Goal: Task Accomplishment & Management: Manage account settings

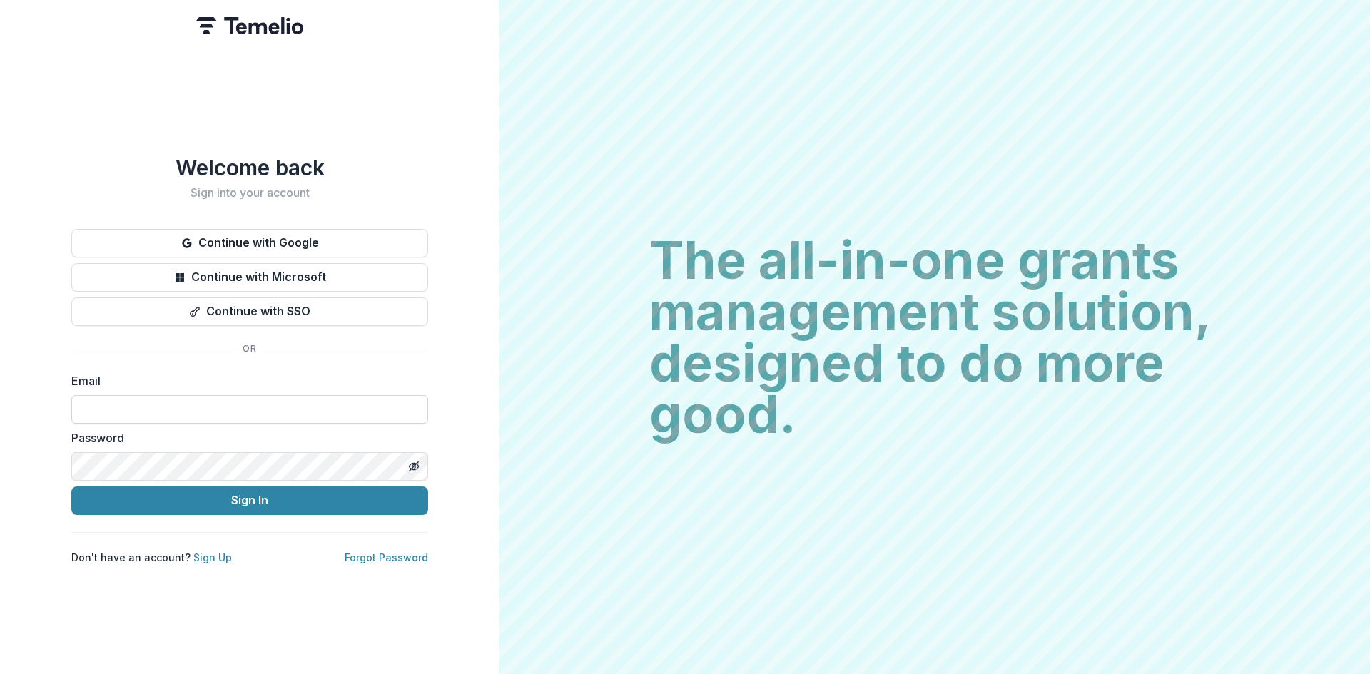
click at [250, 404] on input at bounding box center [249, 409] width 357 height 29
type input "**********"
click at [221, 497] on button "Sign In" at bounding box center [249, 501] width 357 height 29
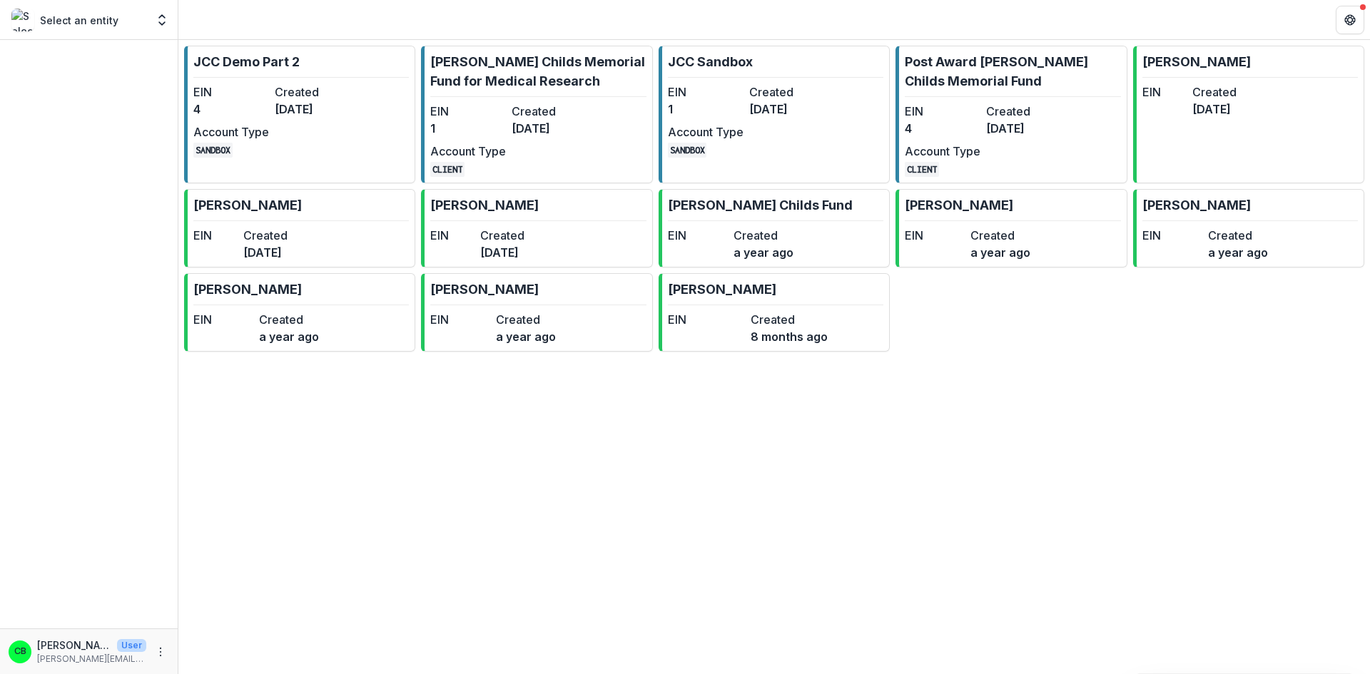
click at [535, 64] on p "[PERSON_NAME] Childs Memorial Fund for Medical Research" at bounding box center [537, 71] width 215 height 39
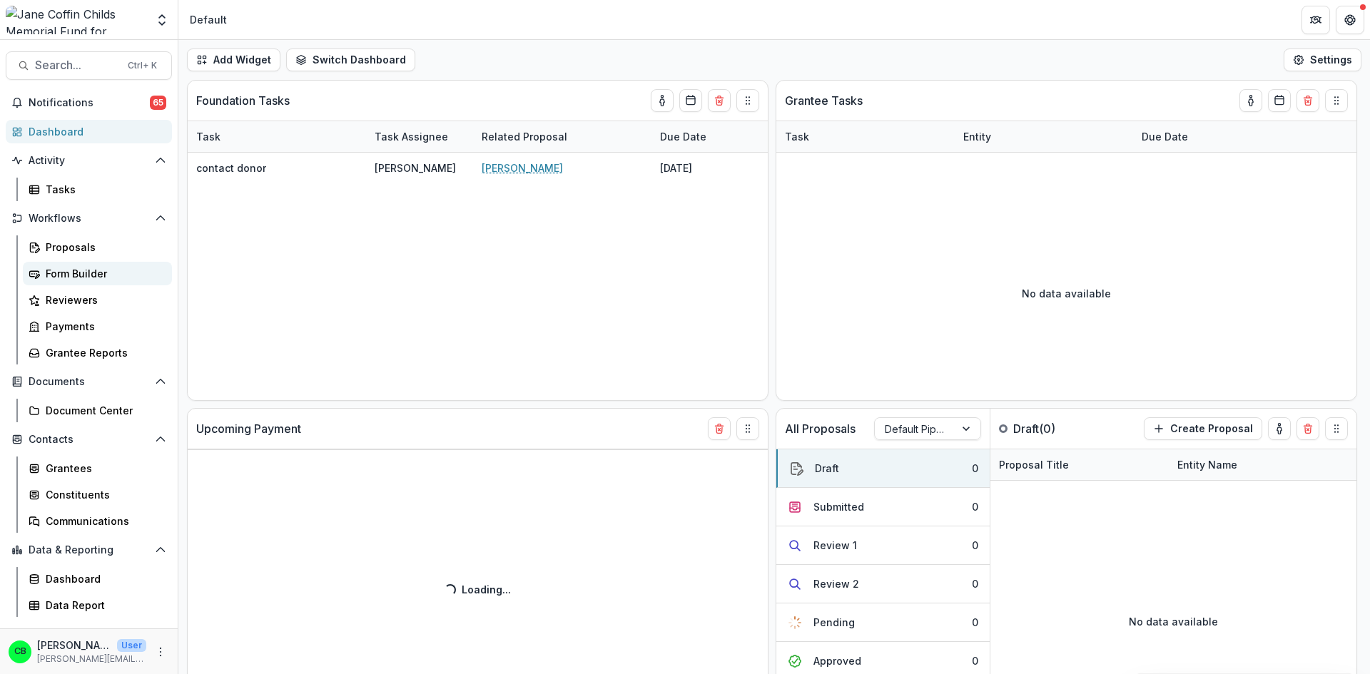
click at [67, 275] on div "Form Builder" at bounding box center [103, 273] width 115 height 15
select select "******"
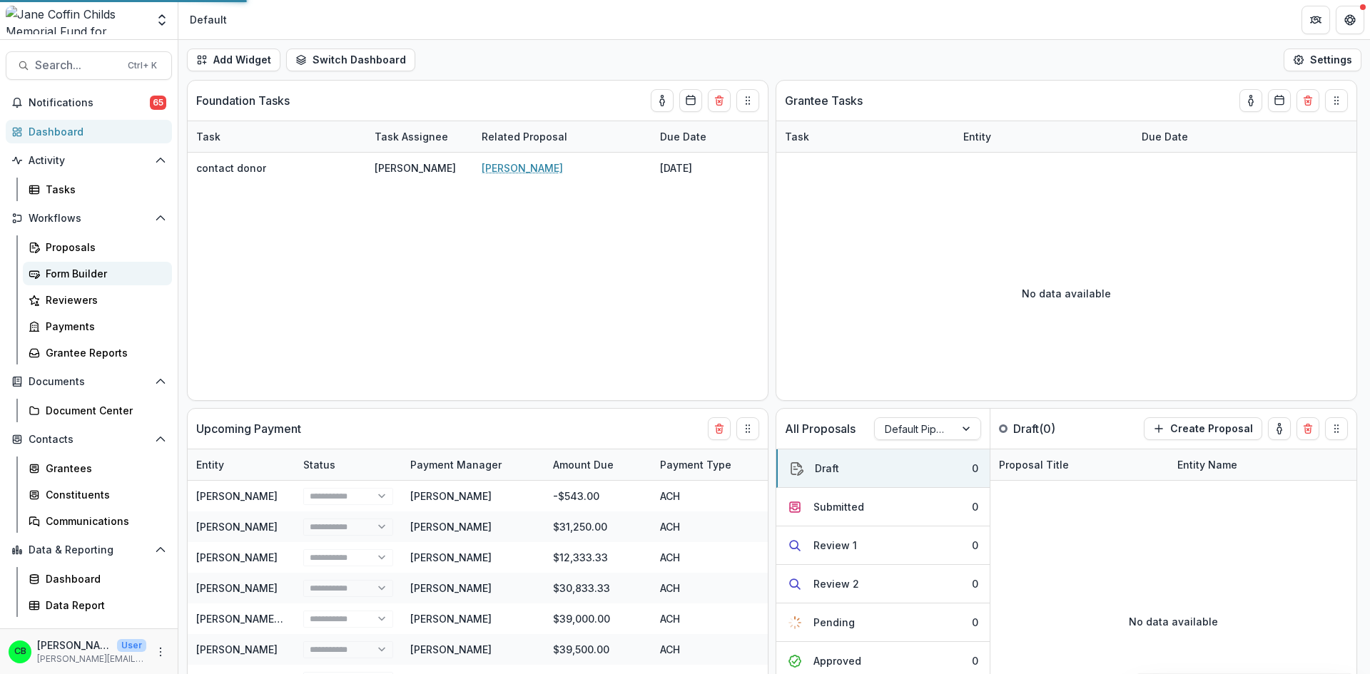
select select "******"
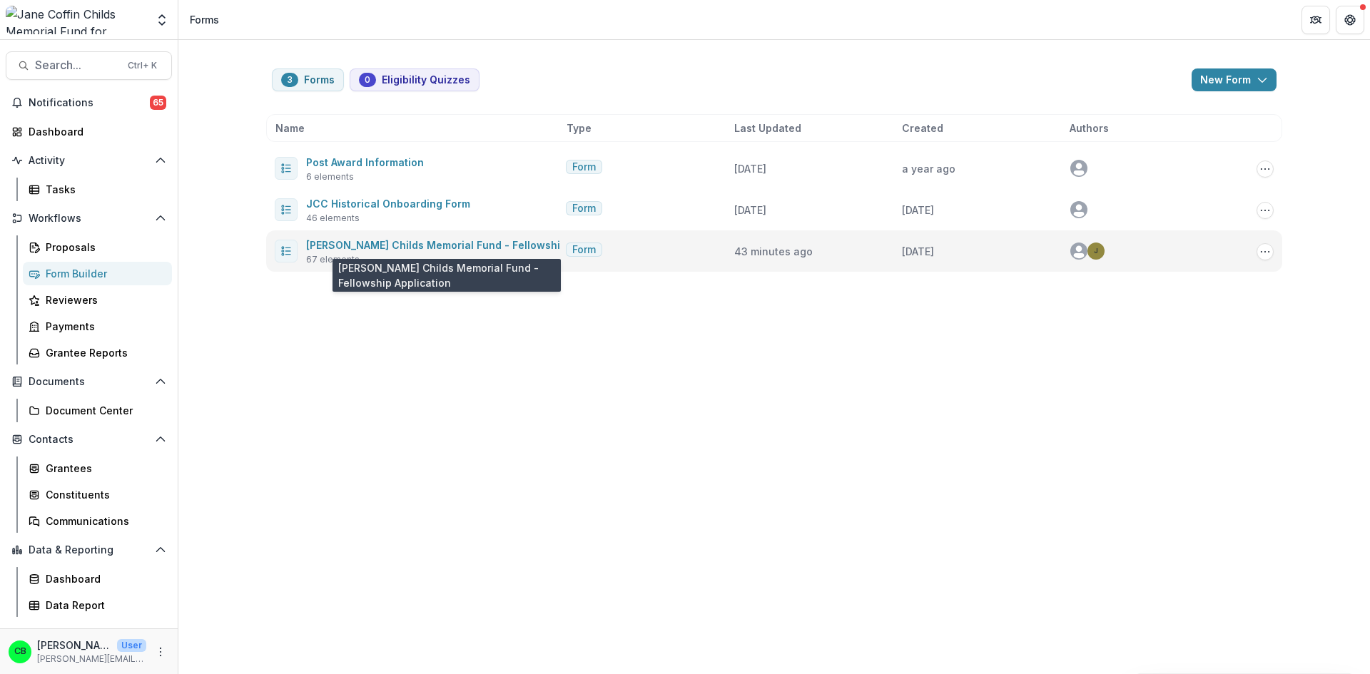
click at [367, 253] on span "[PERSON_NAME] Childs Memorial Fund - Fellowship Application" at bounding box center [466, 244] width 320 height 17
click at [420, 245] on link "[PERSON_NAME] Childs Memorial Fund - Fellowship Application" at bounding box center [466, 245] width 320 height 12
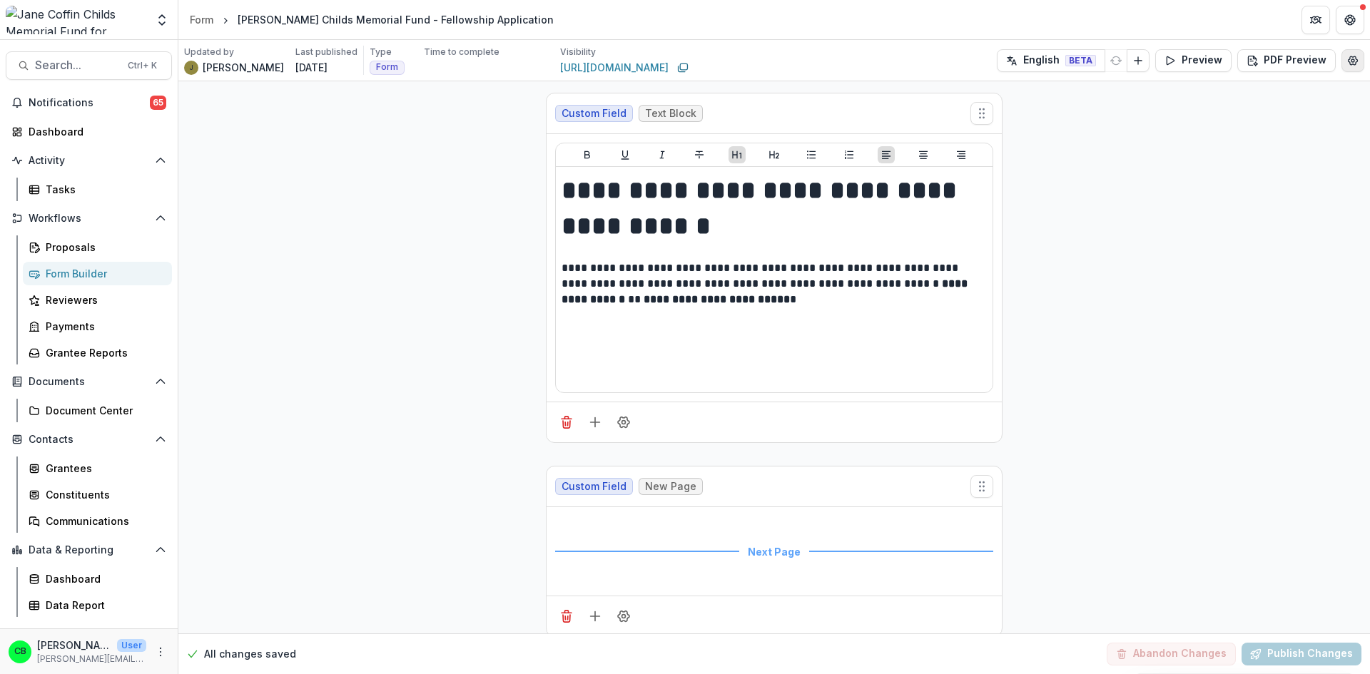
click at [1349, 64] on icon "Edit Form Settings" at bounding box center [1353, 60] width 9 height 9
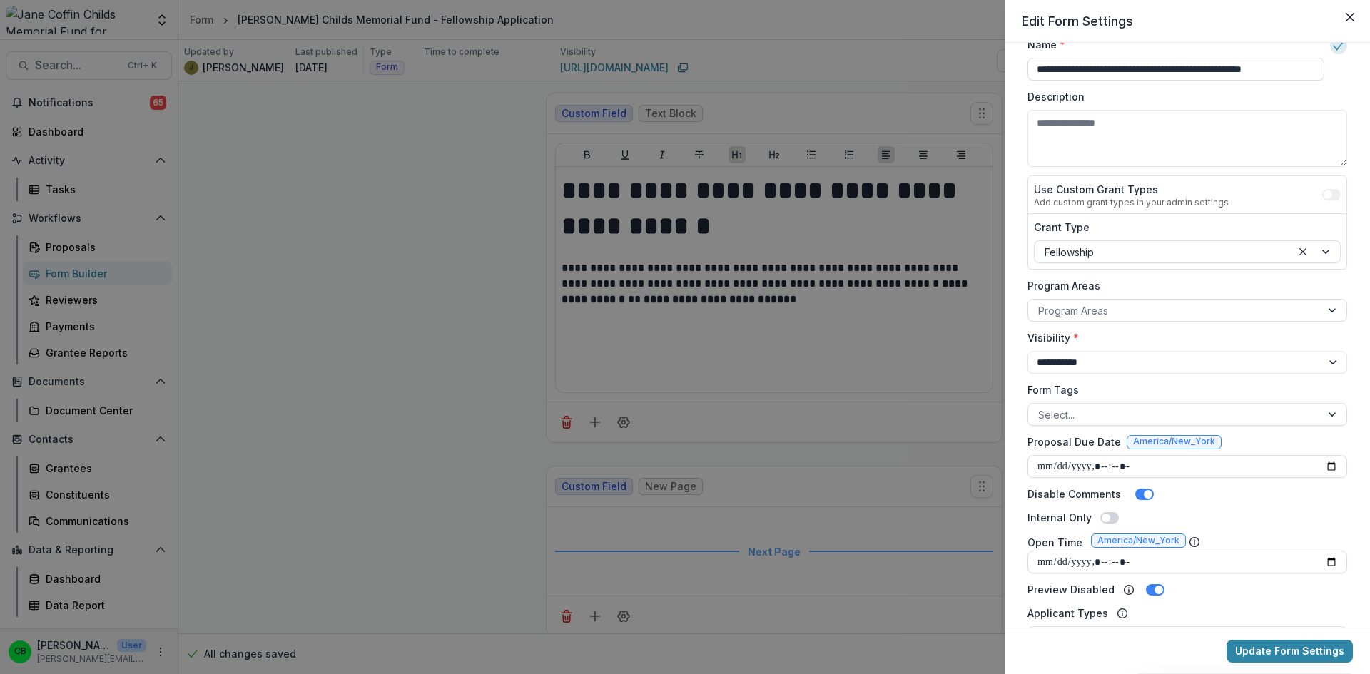
scroll to position [214, 0]
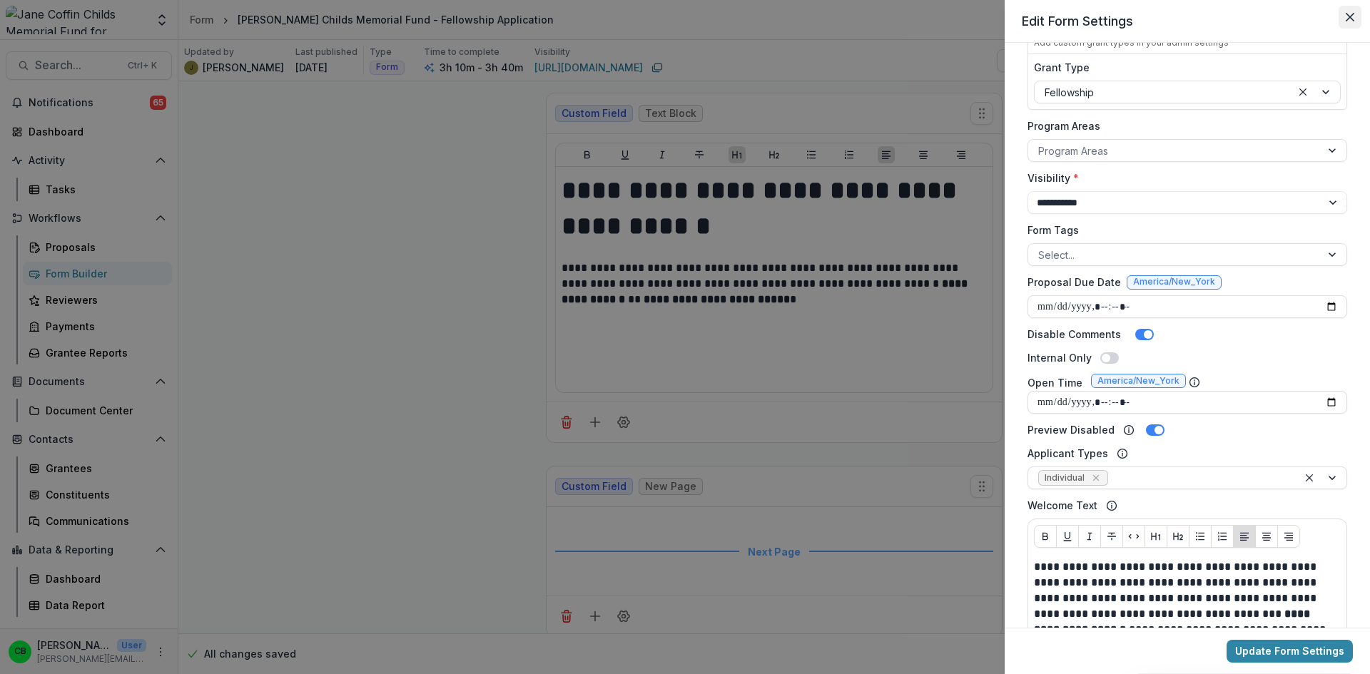
click at [1350, 18] on icon "Close" at bounding box center [1350, 17] width 9 height 9
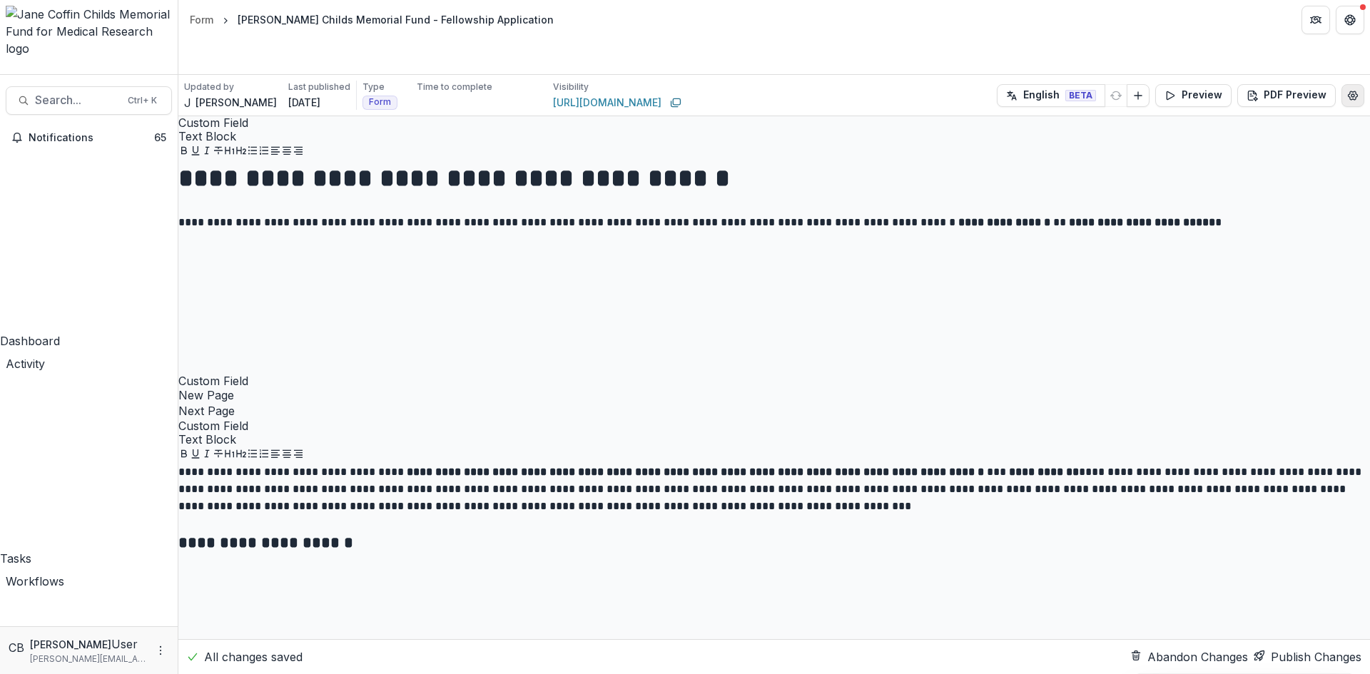
click at [1351, 91] on icon "Edit Form Settings" at bounding box center [1353, 95] width 9 height 9
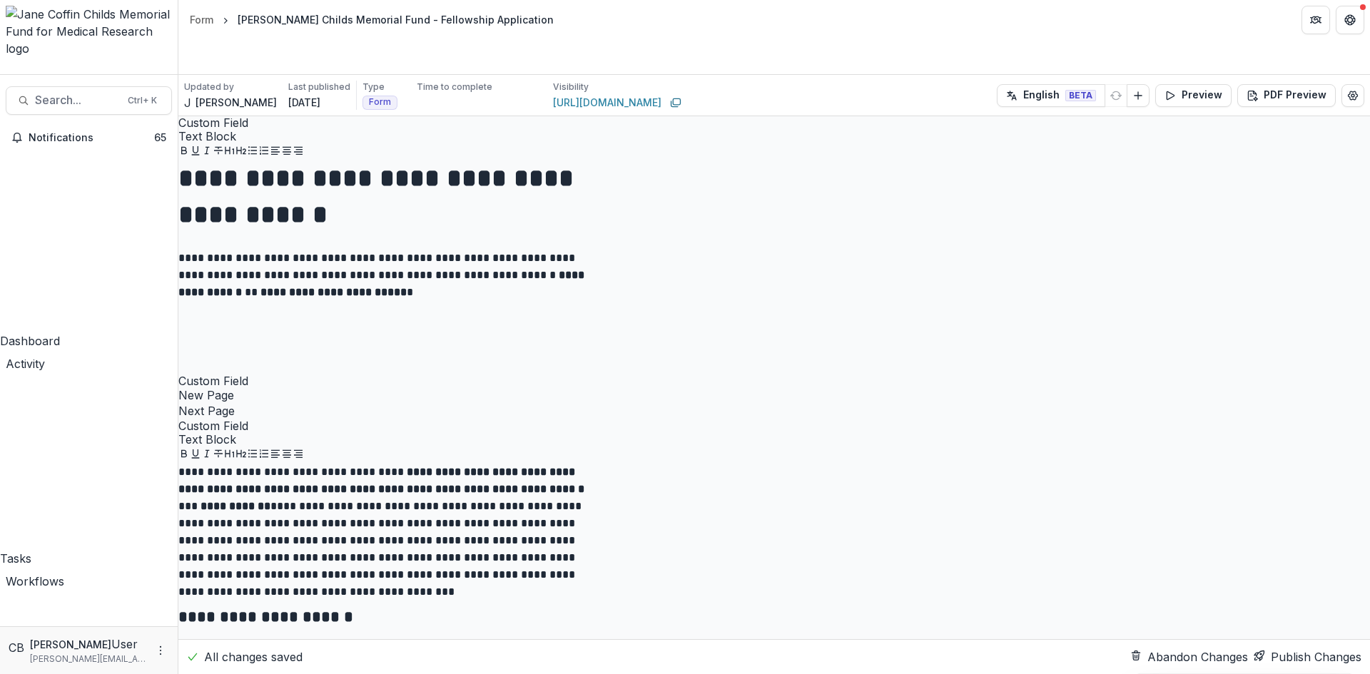
scroll to position [143, 0]
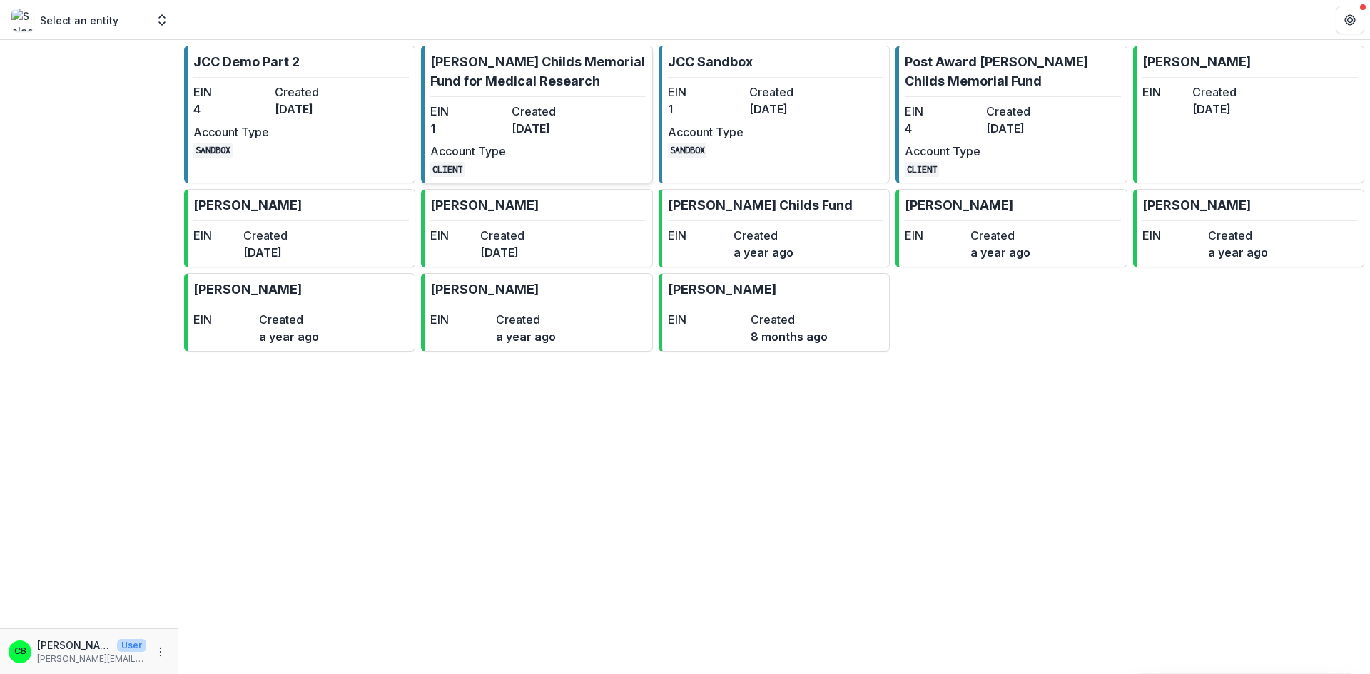
click at [521, 76] on p "[PERSON_NAME] Childs Memorial Fund for Medical Research" at bounding box center [537, 71] width 215 height 39
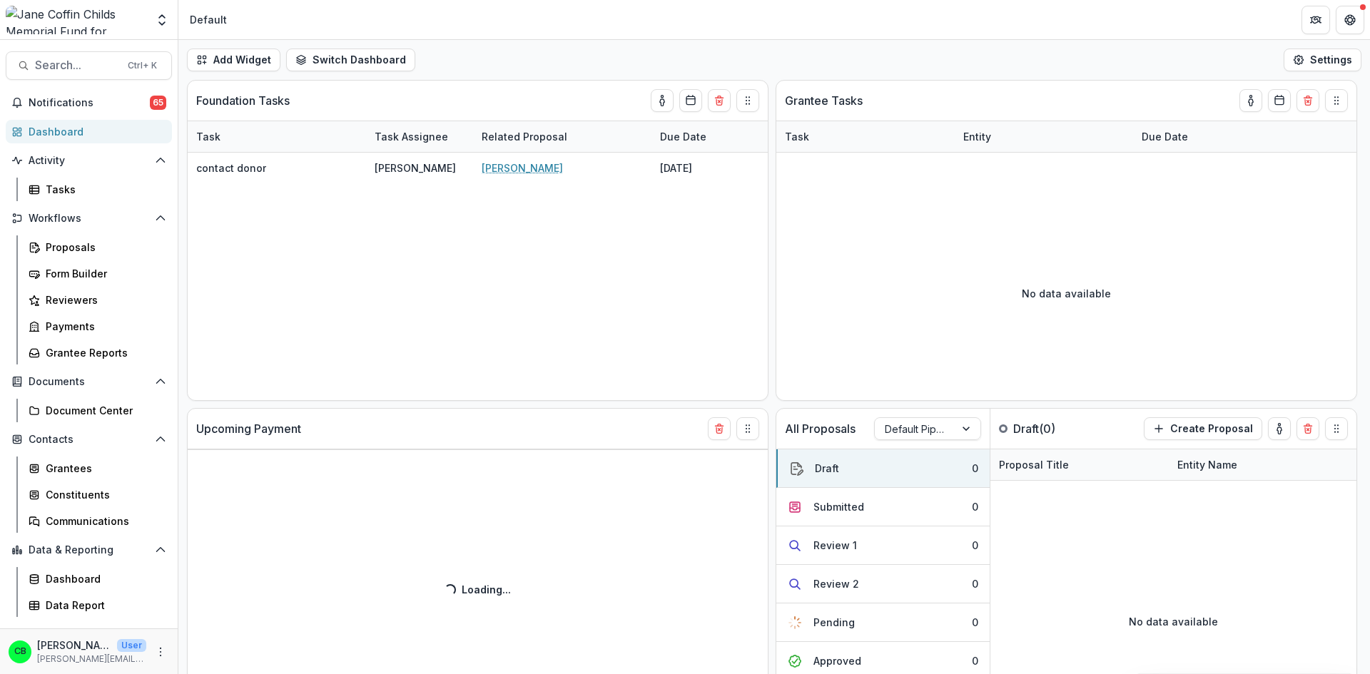
select select "******"
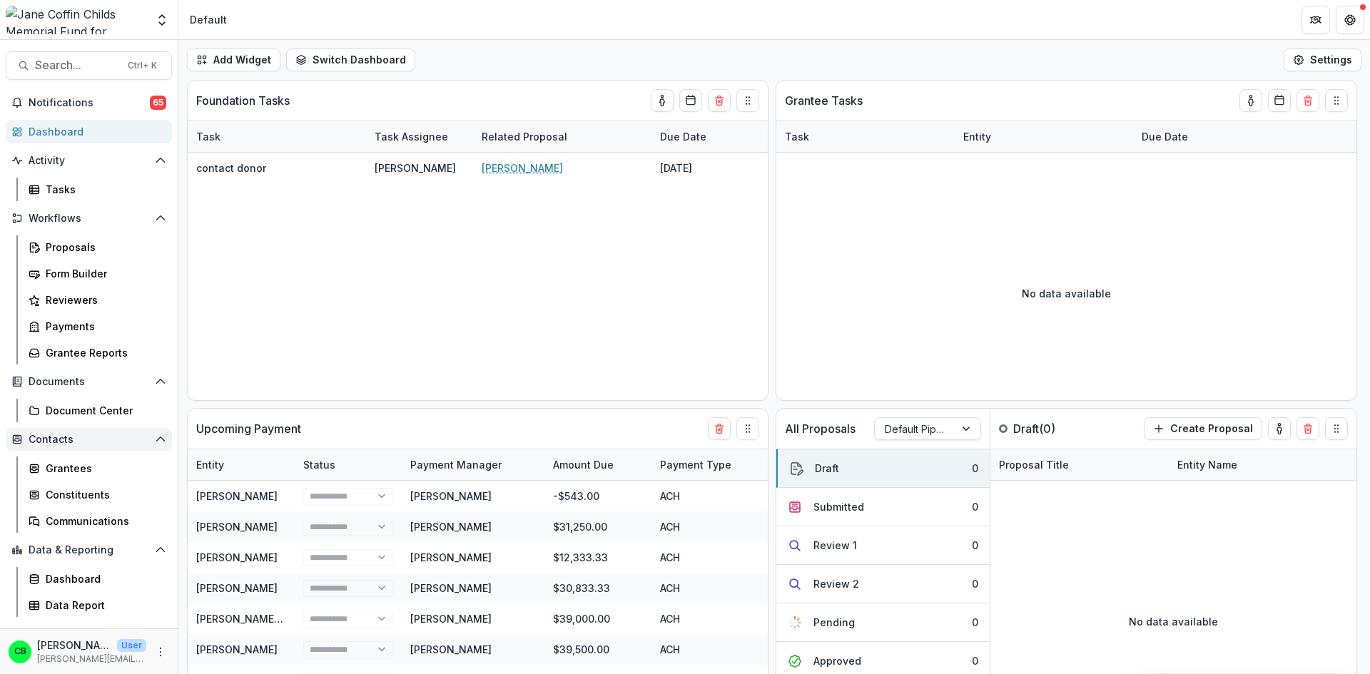
select select "******"
click at [78, 273] on div "Form Builder" at bounding box center [103, 273] width 115 height 15
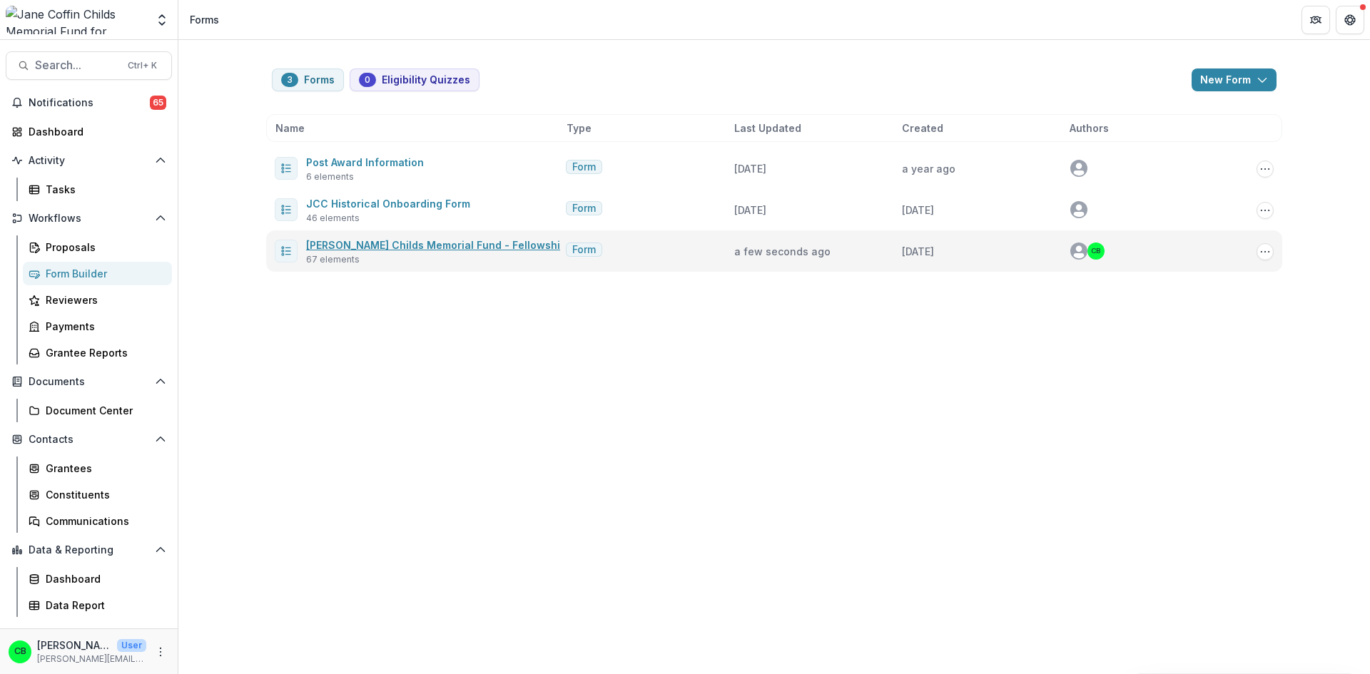
click at [376, 250] on link "[PERSON_NAME] Childs Memorial Fund - Fellowship Application" at bounding box center [466, 245] width 320 height 12
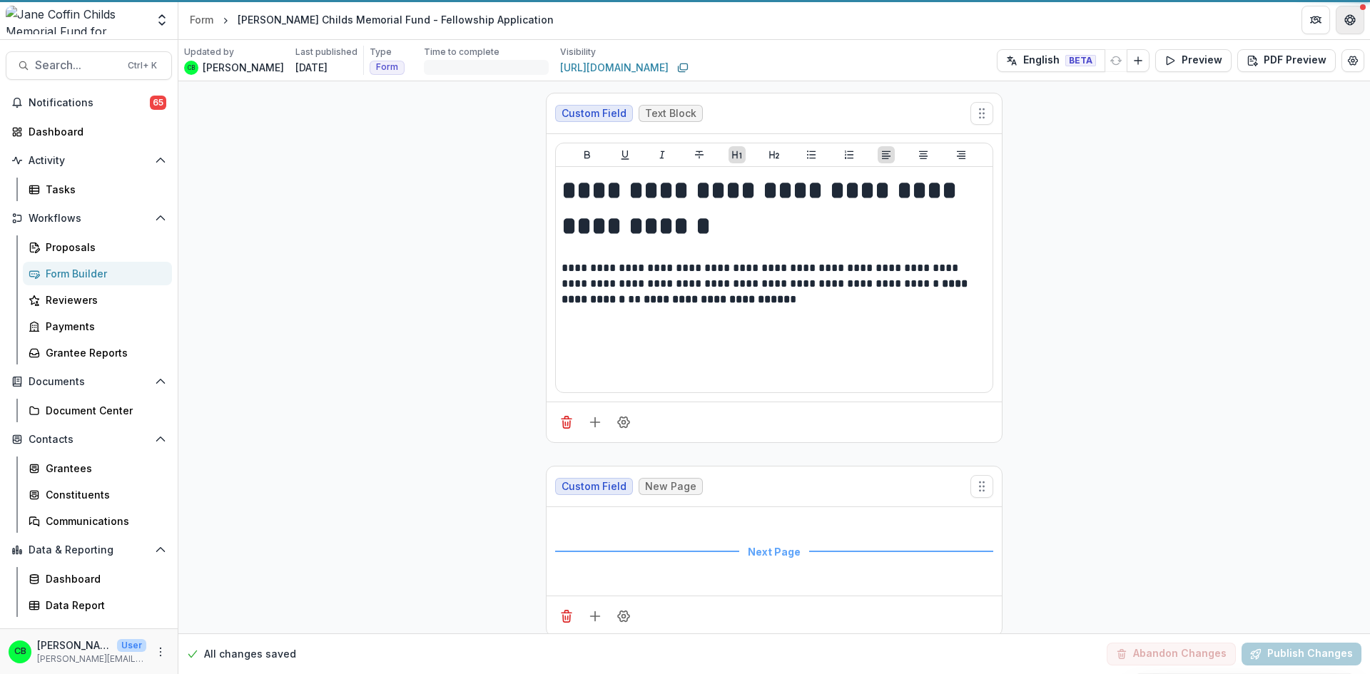
click at [1349, 23] on icon "Get Help" at bounding box center [1351, 23] width 4 height 3
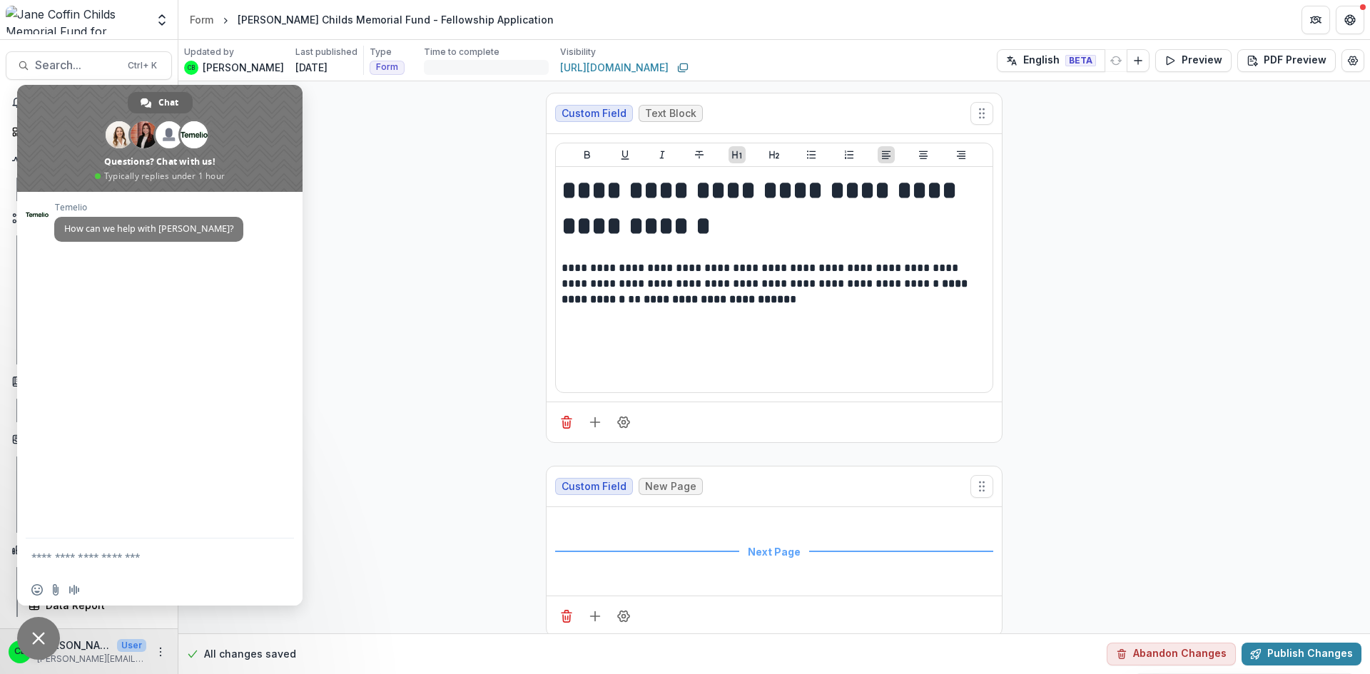
click at [37, 637] on span "Close chat" at bounding box center [38, 638] width 13 height 13
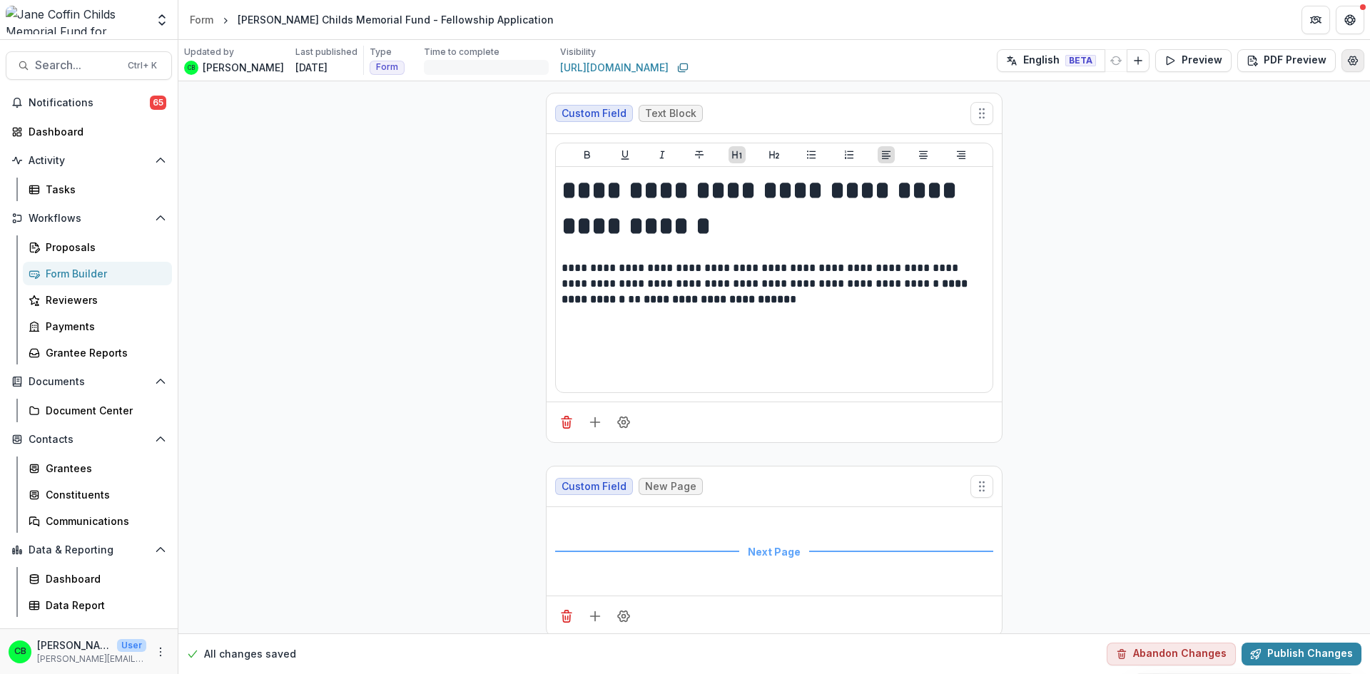
click at [1351, 59] on circle "Edit Form Settings" at bounding box center [1352, 60] width 3 height 3
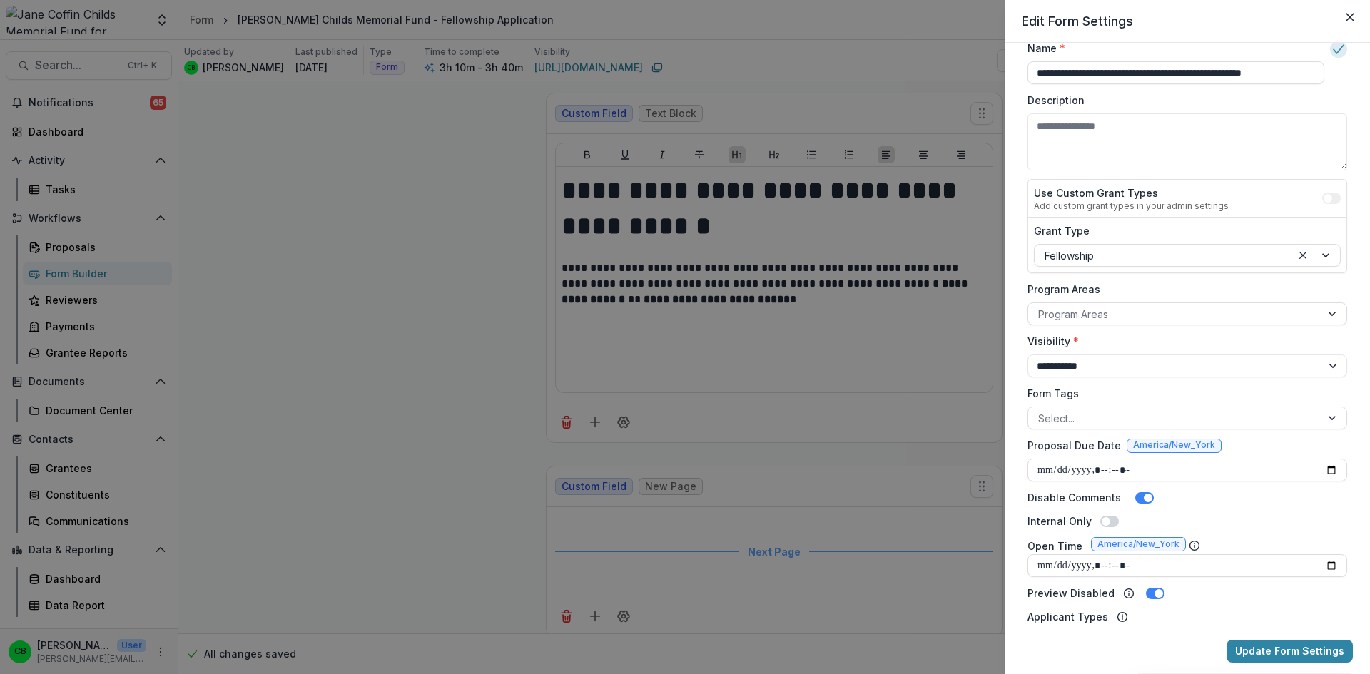
scroll to position [71, 0]
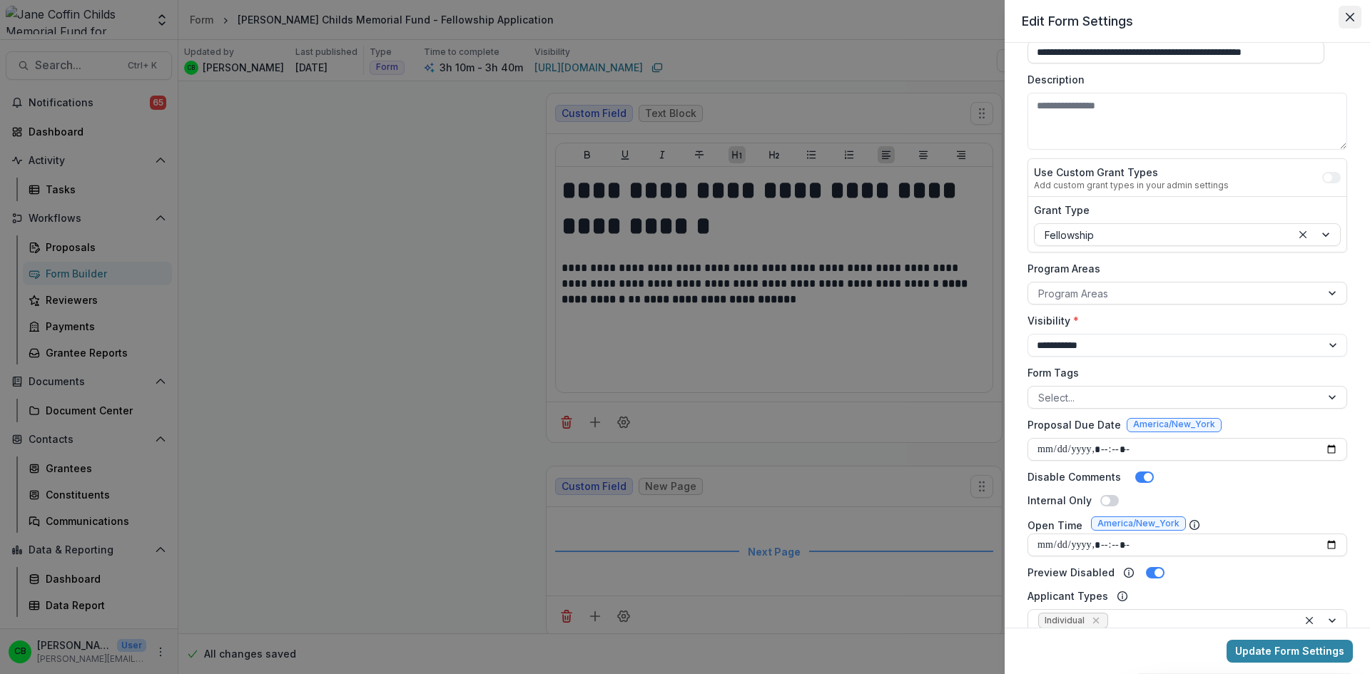
click at [1354, 20] on icon "Close" at bounding box center [1350, 17] width 9 height 9
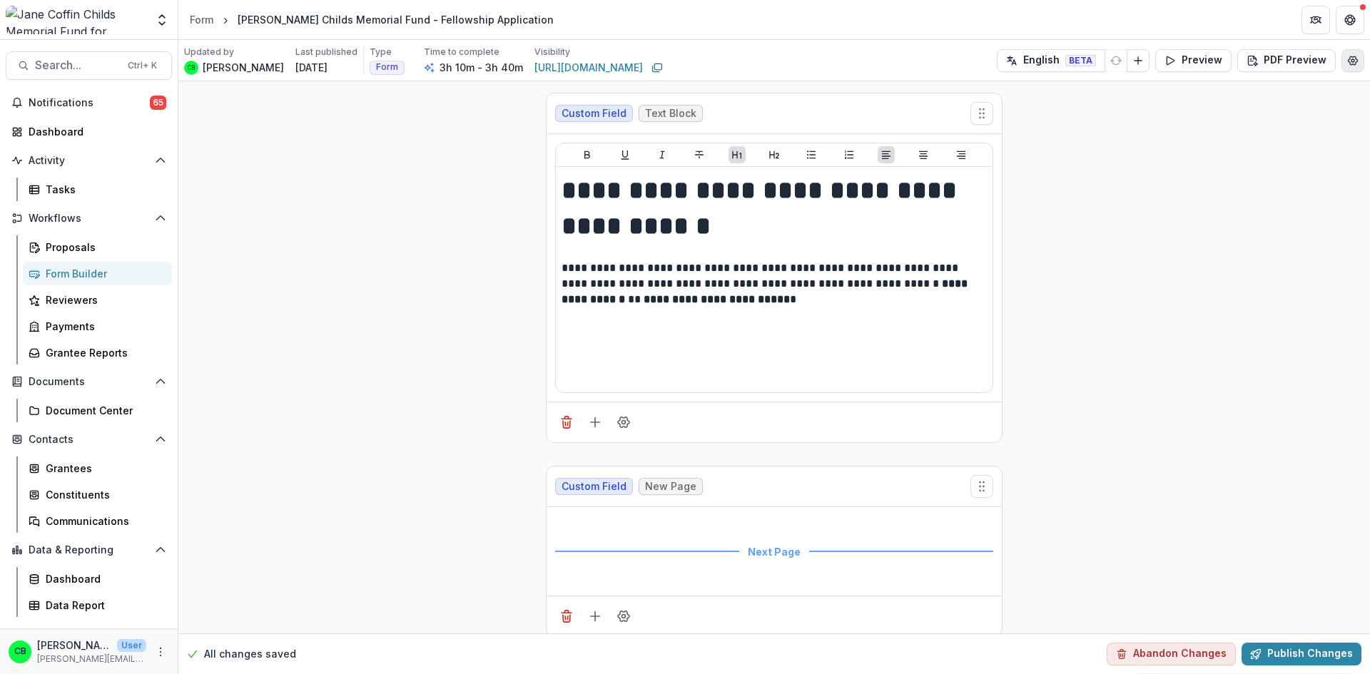
click at [1357, 67] on button "Edit Form Settings" at bounding box center [1352, 60] width 23 height 23
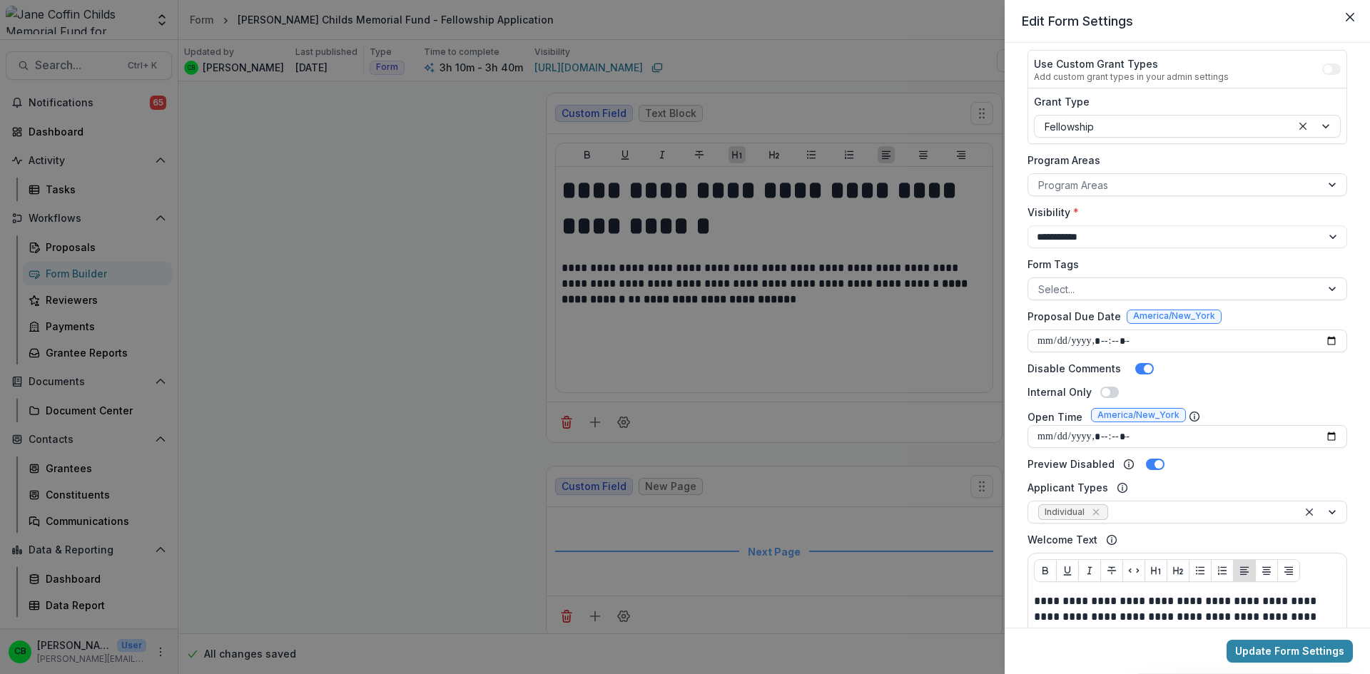
scroll to position [214, 0]
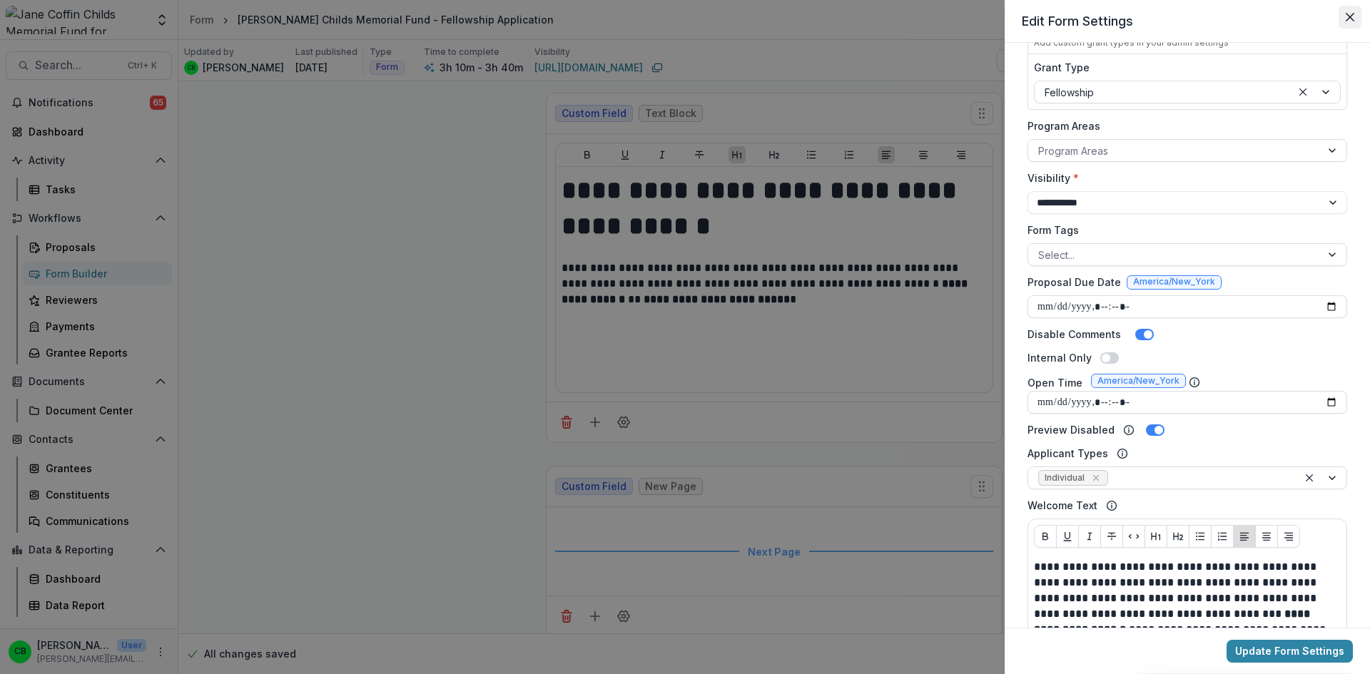
click at [1353, 22] on button "Close" at bounding box center [1350, 17] width 23 height 23
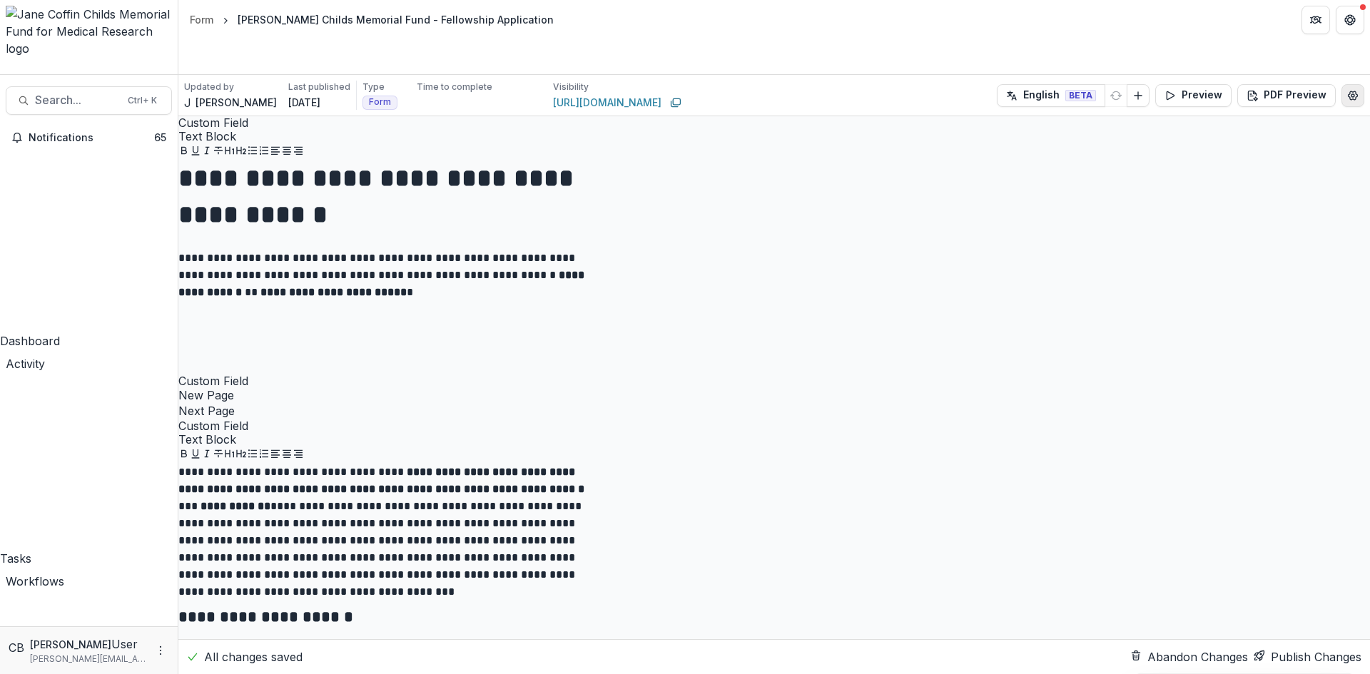
click at [1353, 91] on icon "Edit Form Settings" at bounding box center [1353, 95] width 9 height 9
click at [361, 674] on div "**********" at bounding box center [685, 674] width 1370 height 0
click at [156, 650] on icon "More" at bounding box center [160, 650] width 11 height 11
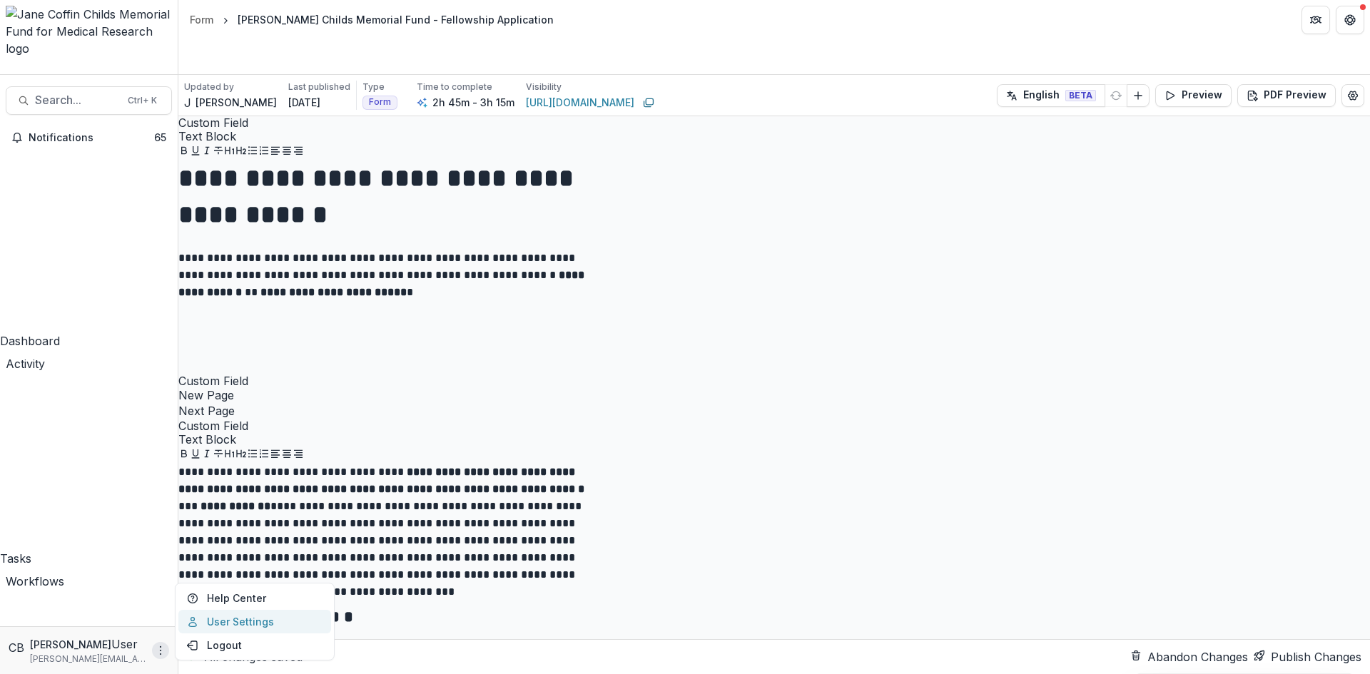
click at [211, 627] on link "User Settings" at bounding box center [254, 622] width 153 height 24
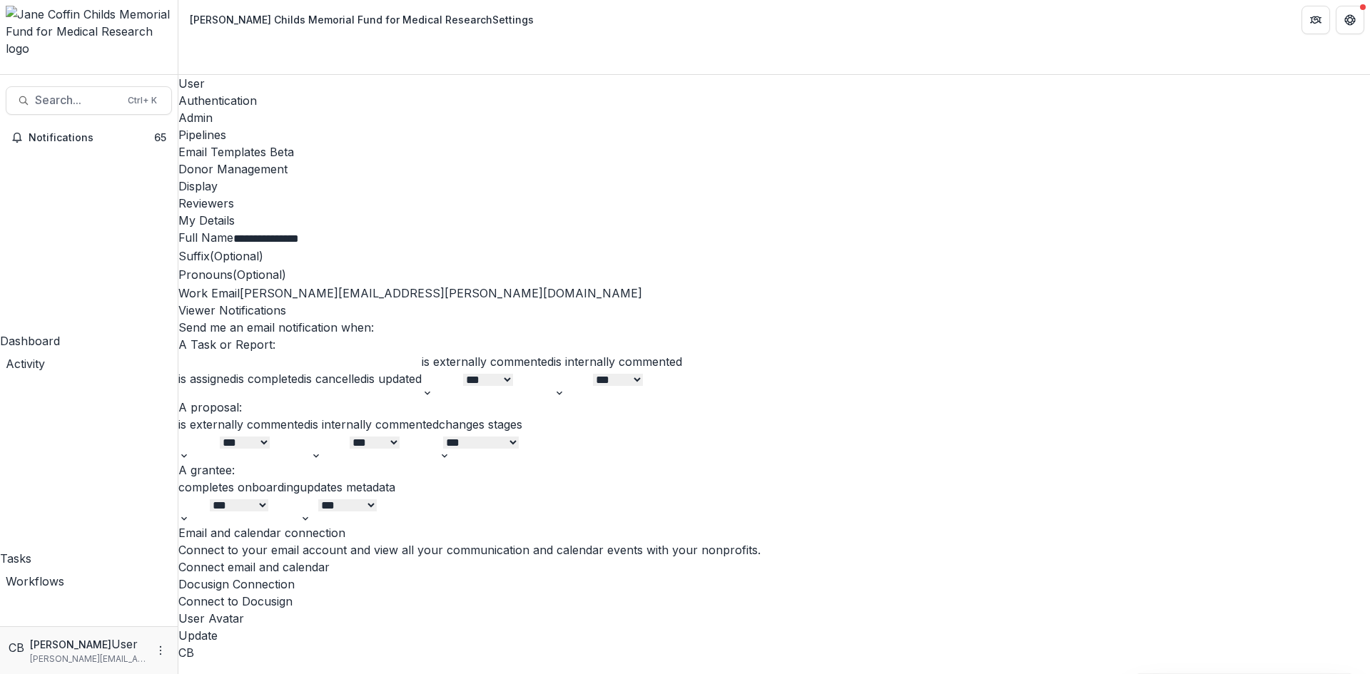
click at [328, 109] on div "Admin" at bounding box center [774, 117] width 1192 height 17
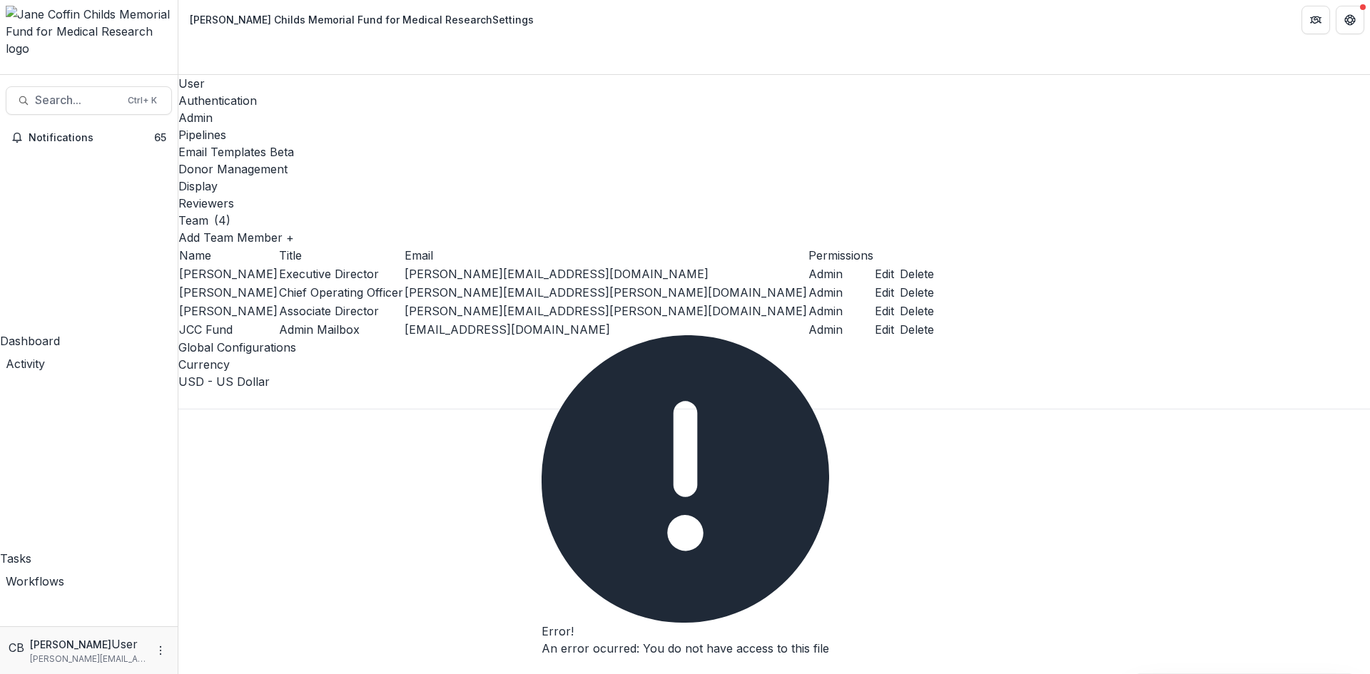
click at [894, 303] on button "Edit" at bounding box center [884, 311] width 19 height 17
select select "*****"
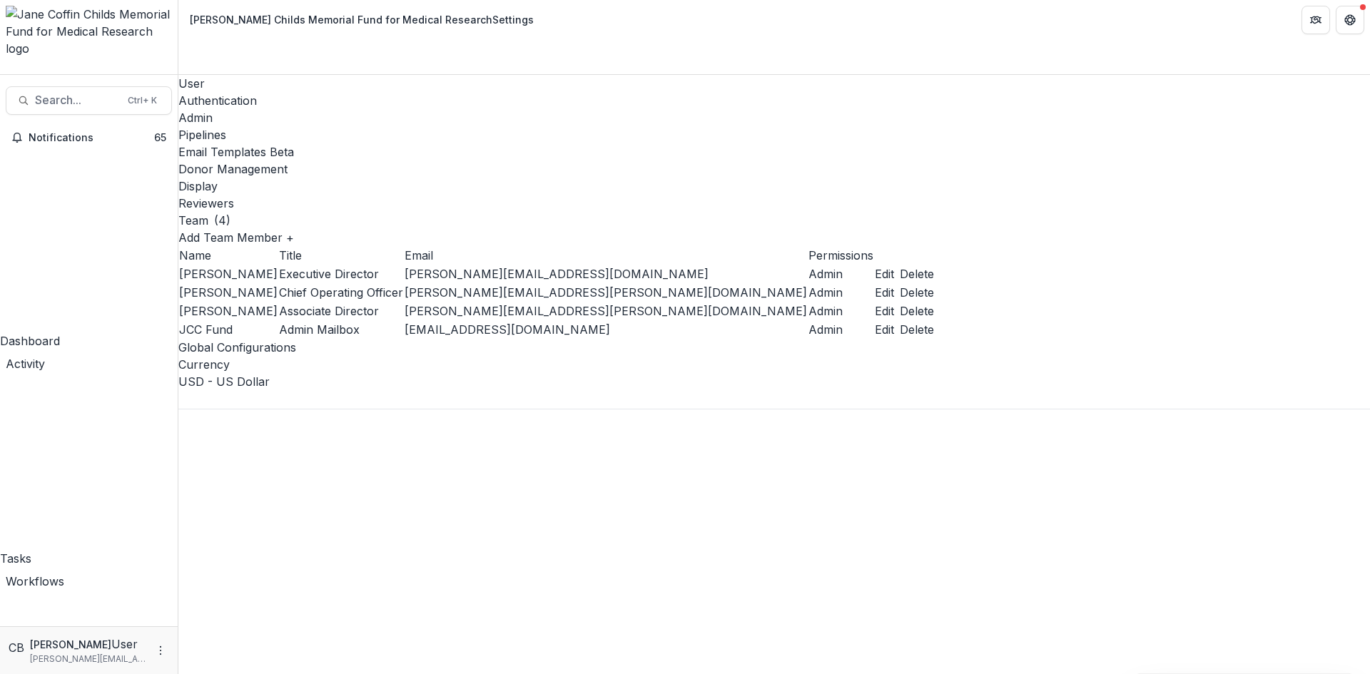
click at [196, 75] on div "User" at bounding box center [774, 83] width 1192 height 17
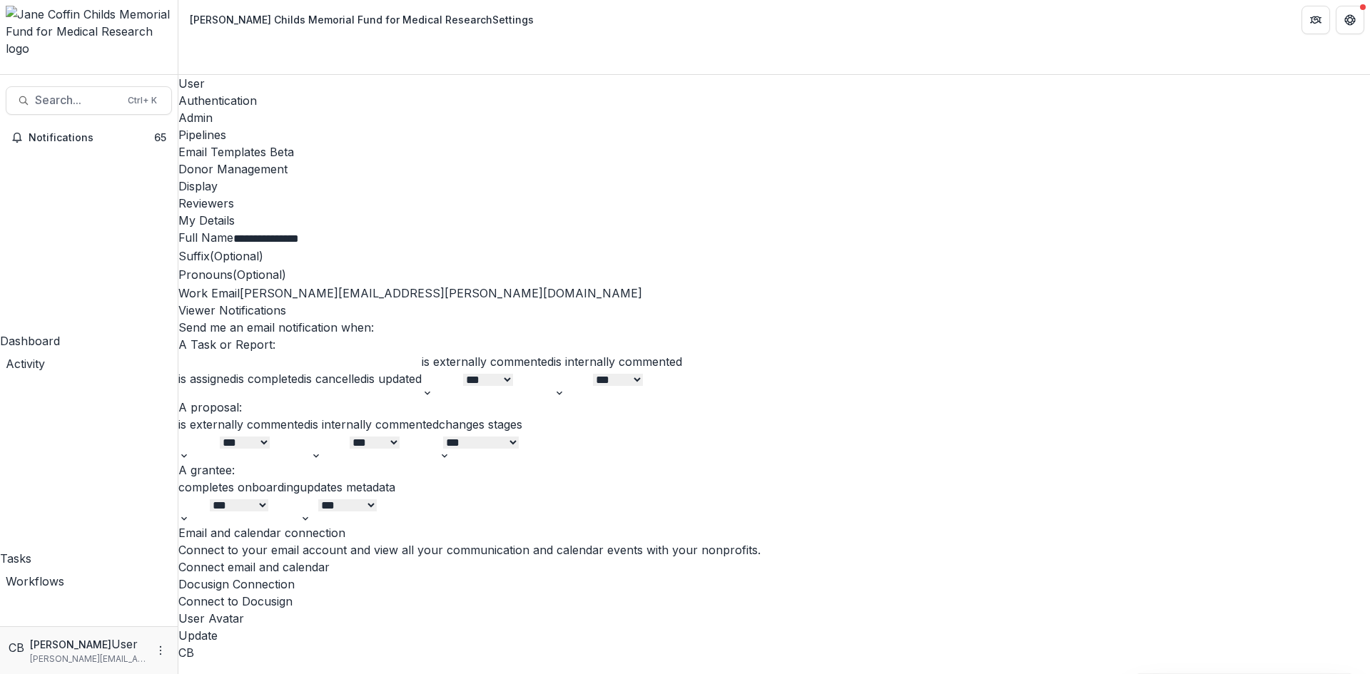
click at [344, 109] on div "Admin" at bounding box center [774, 117] width 1192 height 17
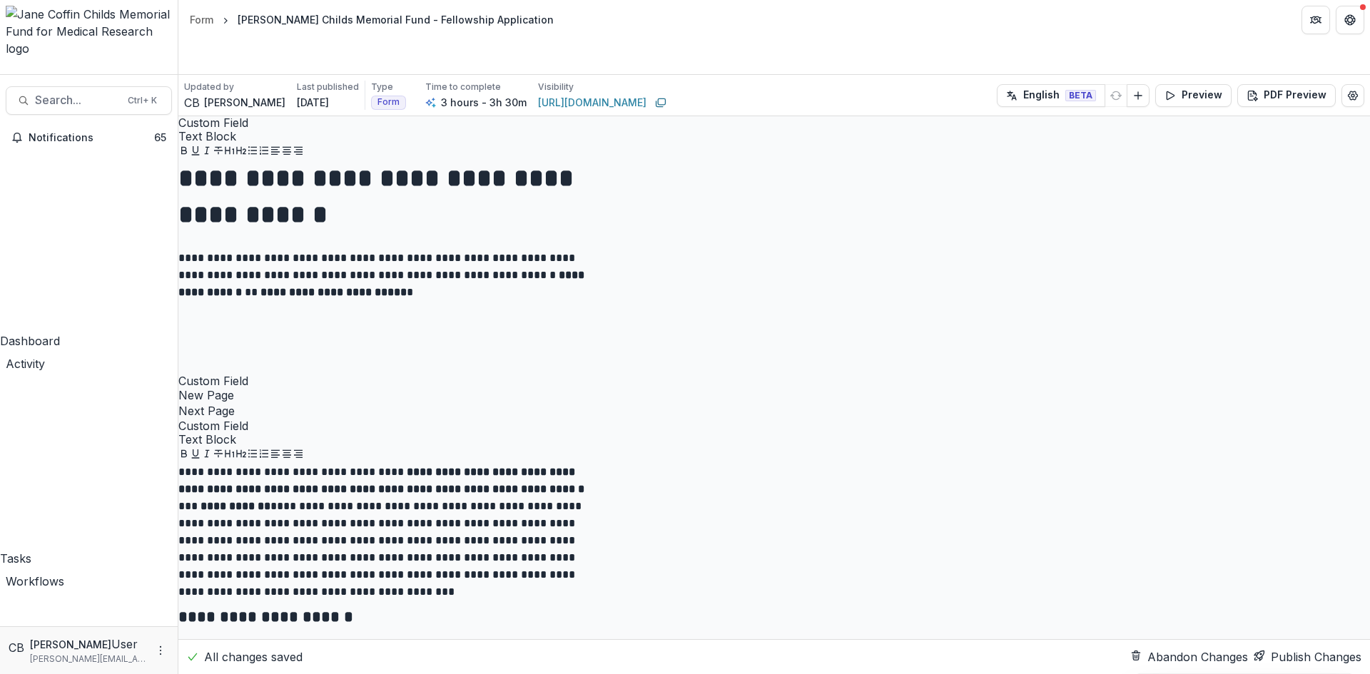
scroll to position [714, 0]
click at [0, 13] on button "Close" at bounding box center [0, 13] width 0 height 0
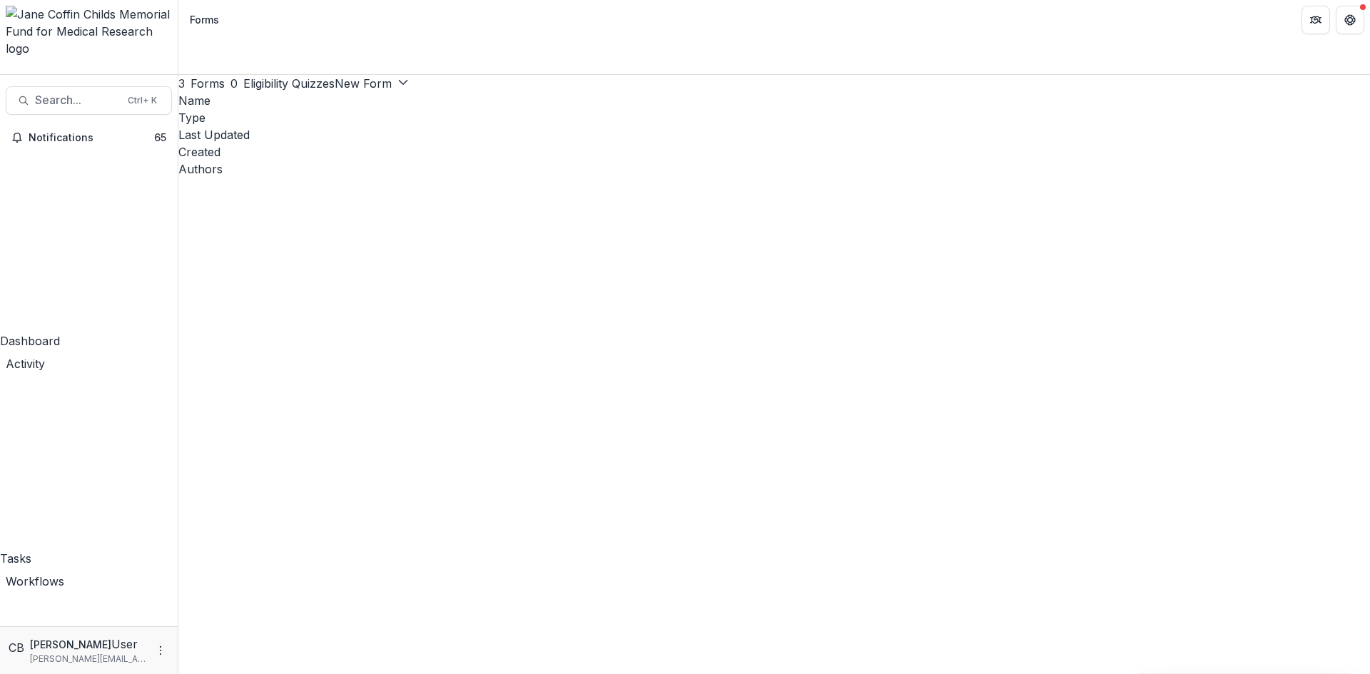
click at [409, 83] on button "New Form" at bounding box center [372, 83] width 74 height 17
click at [422, 92] on div "Completed Reports" at bounding box center [774, 100] width 1192 height 17
click at [63, 550] on div "Tasks" at bounding box center [89, 558] width 178 height 17
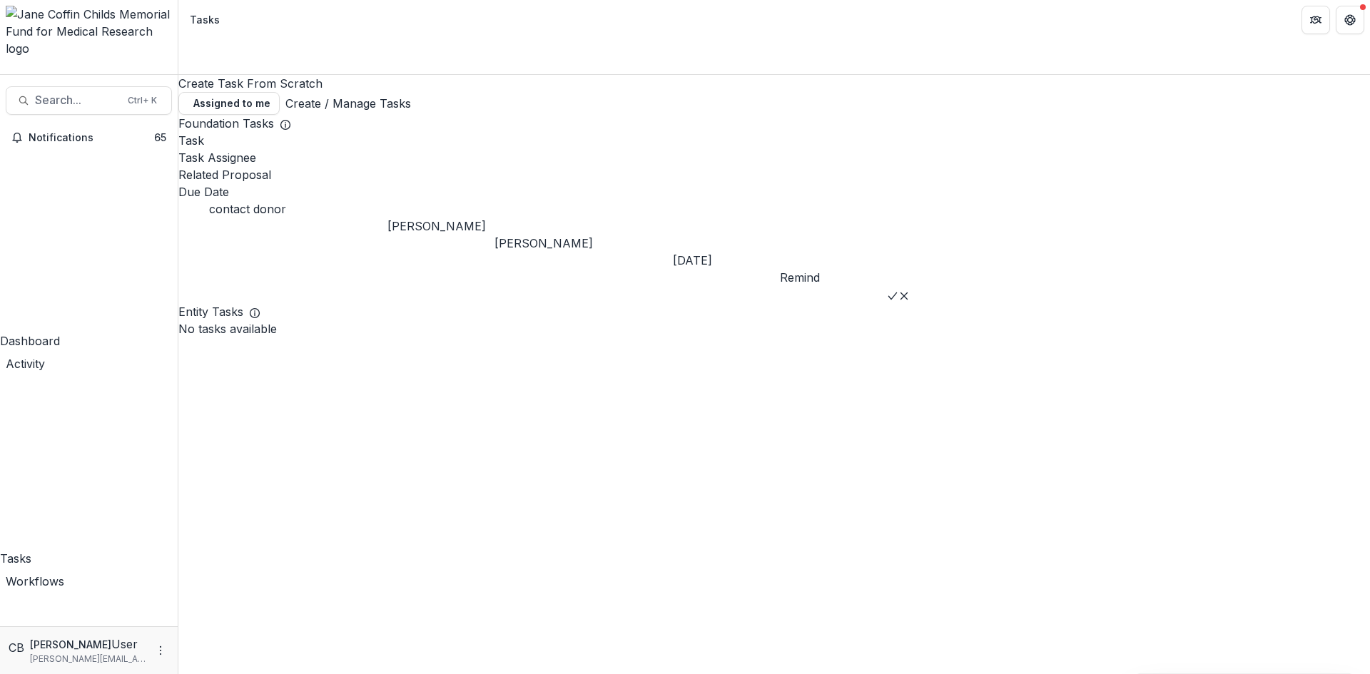
click at [411, 95] on link "Create / Manage Tasks" at bounding box center [348, 103] width 126 height 17
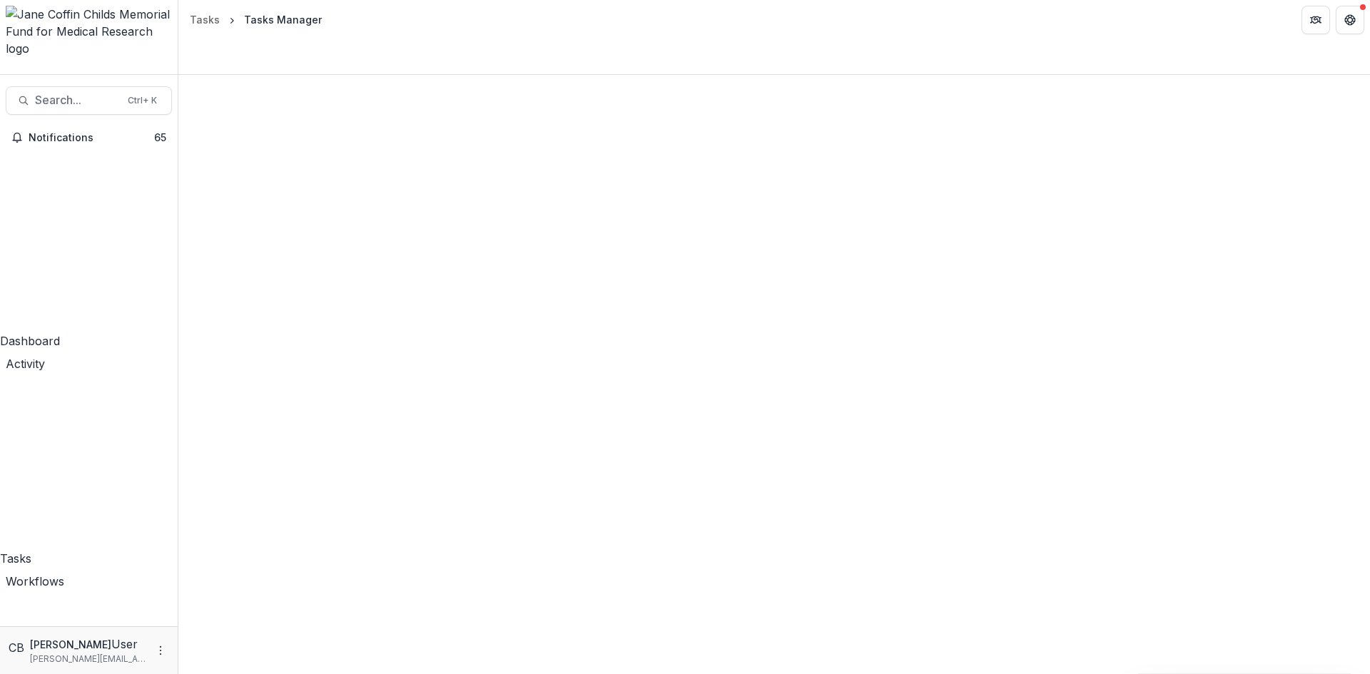
scroll to position [629, 0]
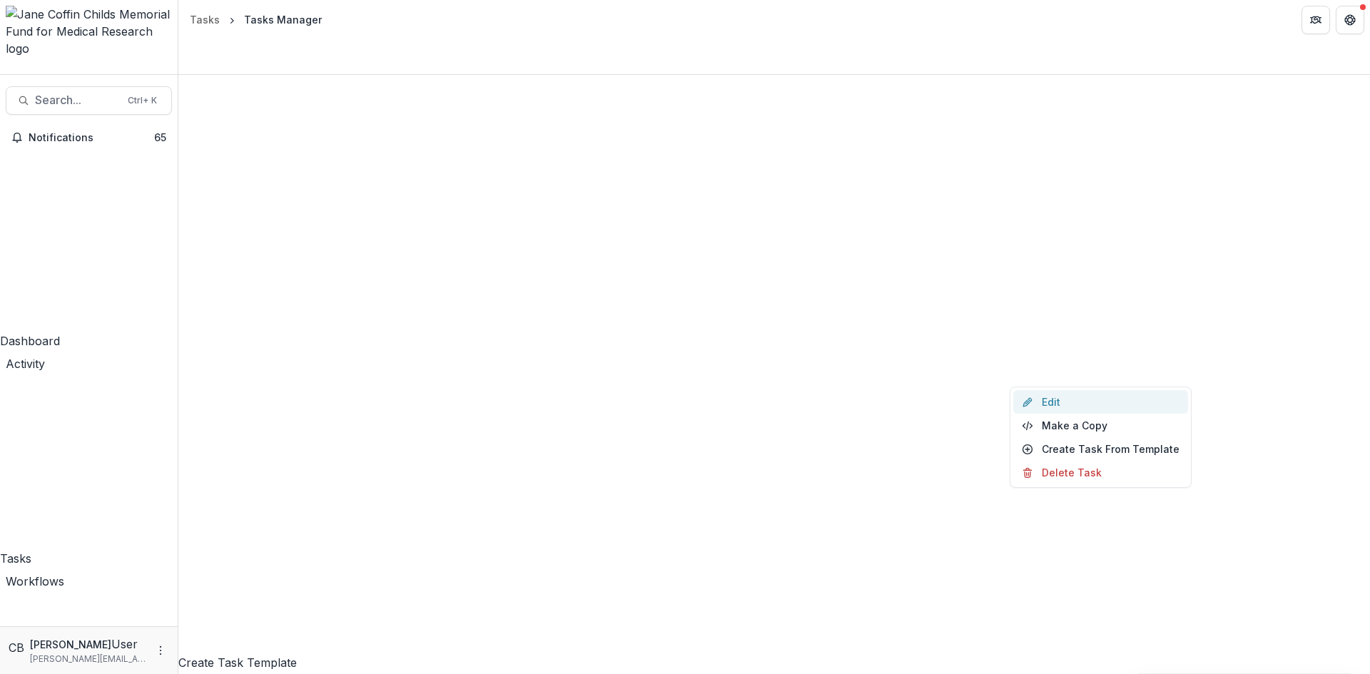
click at [1059, 407] on link "Edit" at bounding box center [1100, 402] width 175 height 24
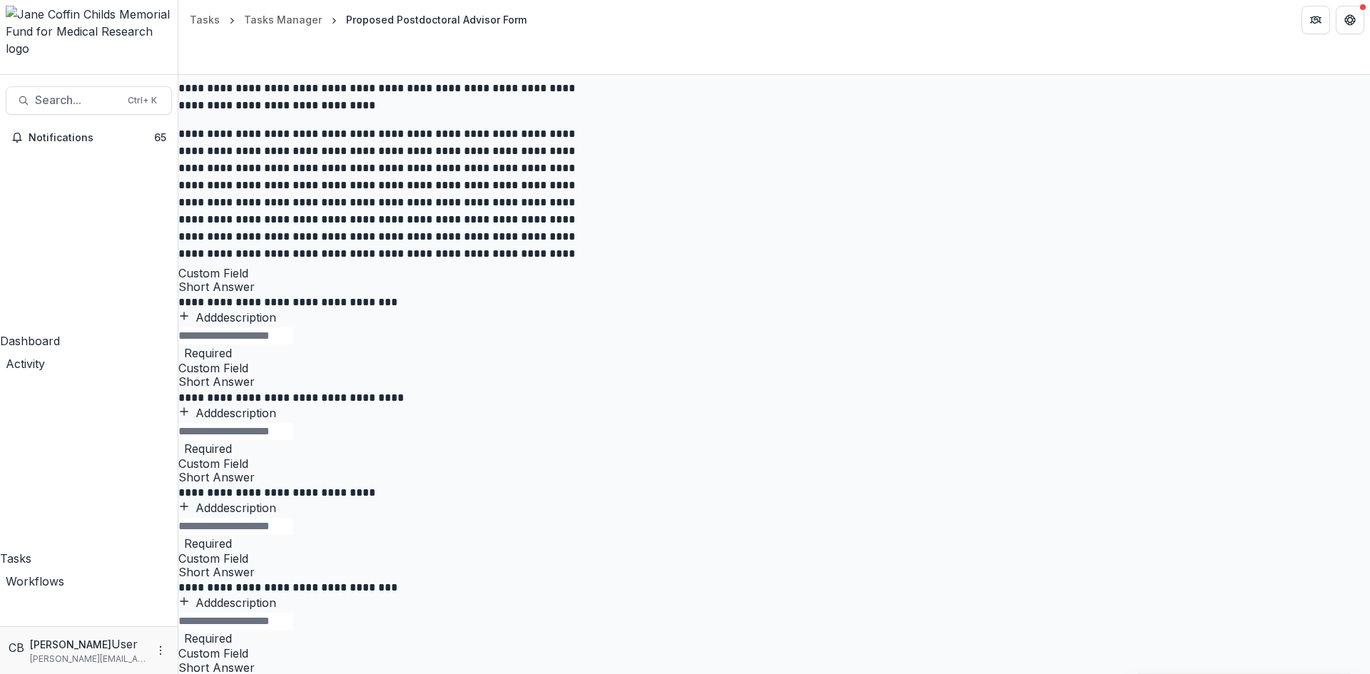
scroll to position [428, 0]
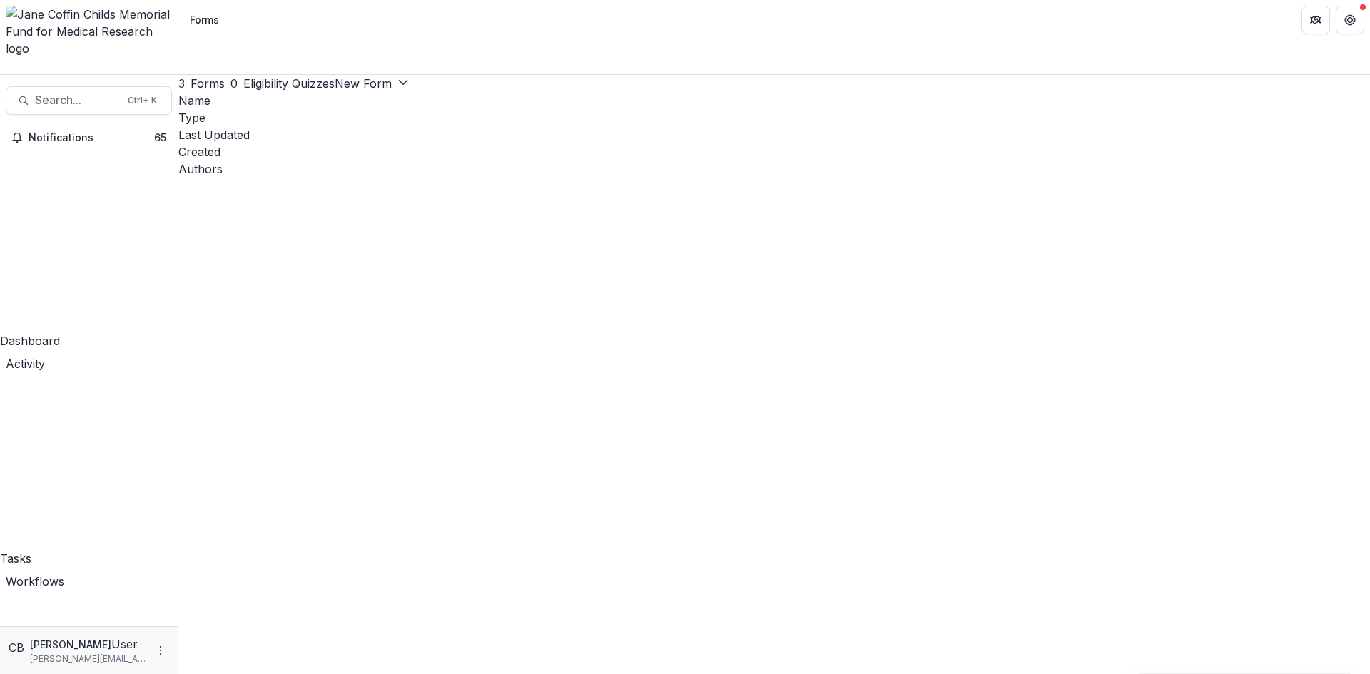
click at [1195, 298] on link "Edit" at bounding box center [1193, 305] width 153 height 24
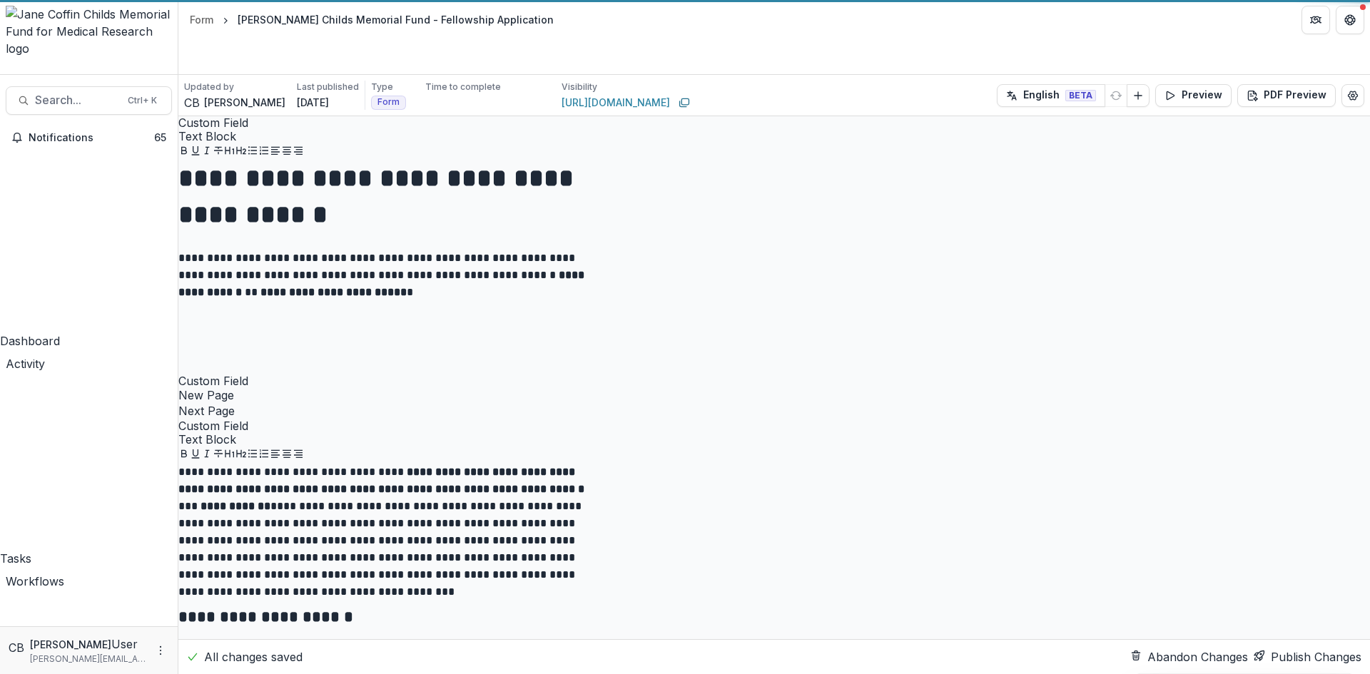
scroll to position [1427, 0]
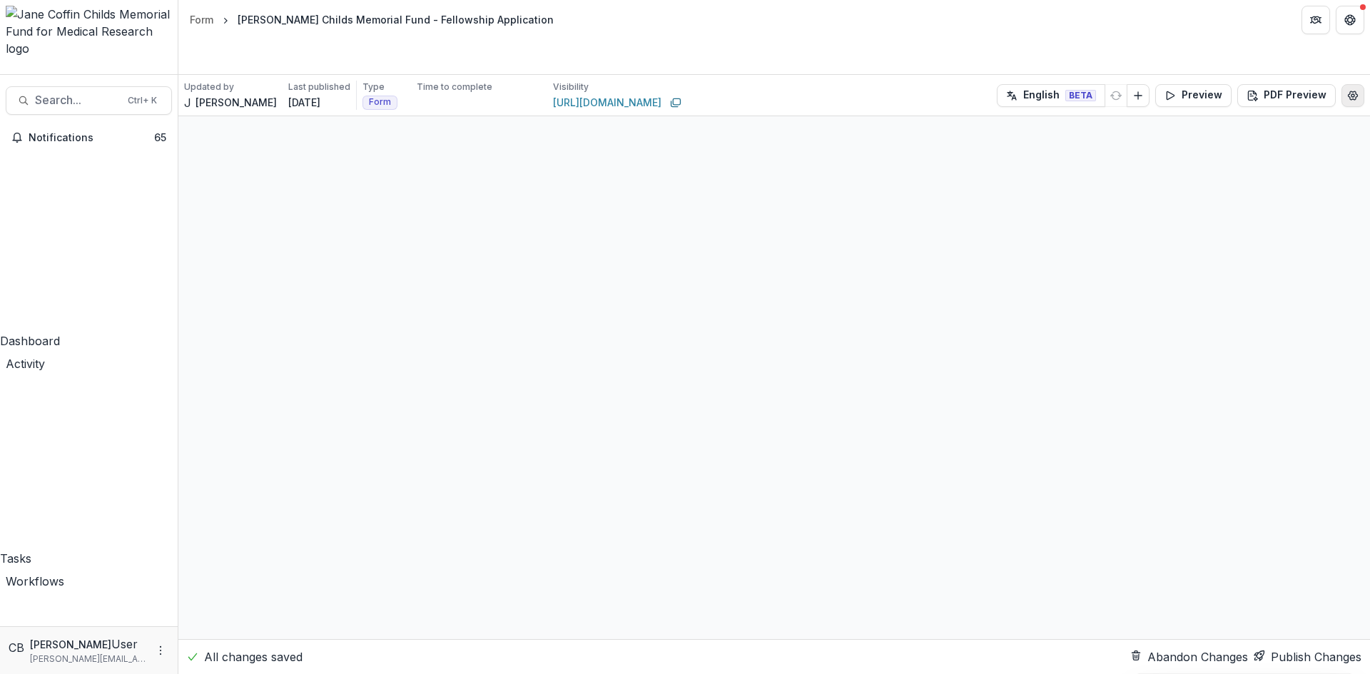
click at [1354, 90] on icon "Edit Form Settings" at bounding box center [1352, 95] width 11 height 11
click at [417, 674] on div "**********" at bounding box center [685, 674] width 1370 height 0
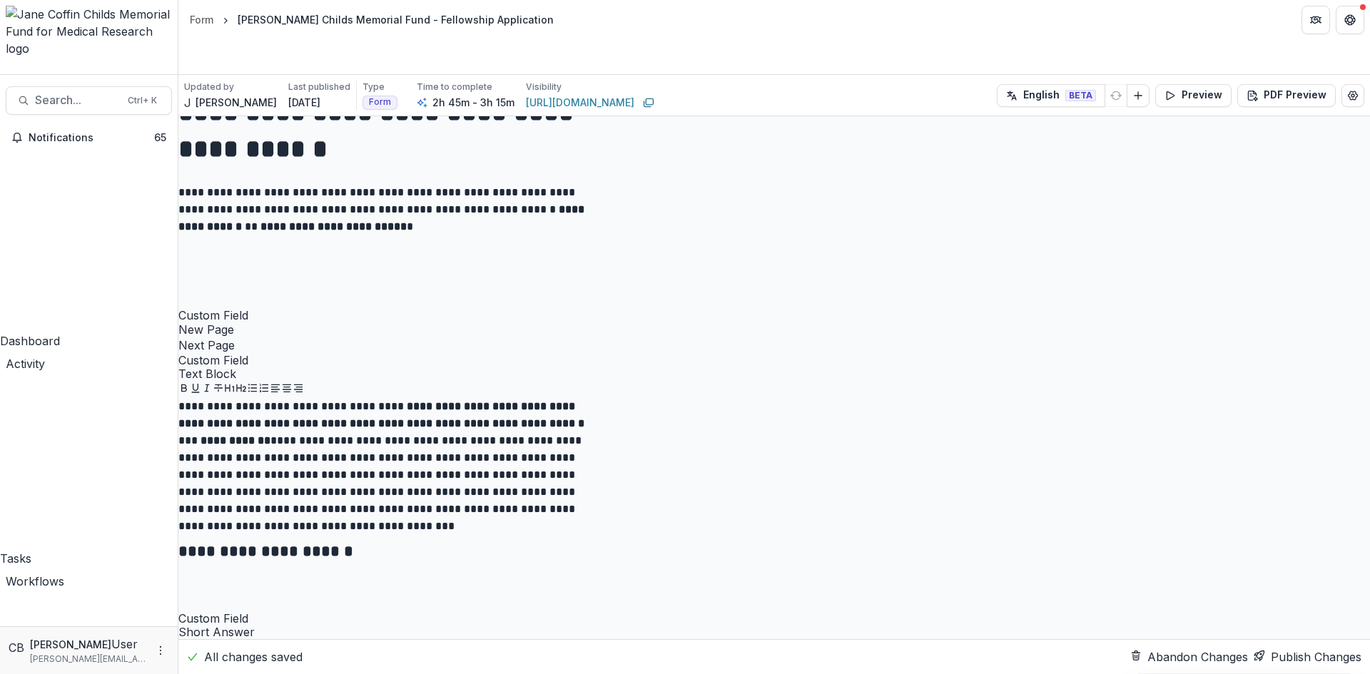
scroll to position [0, 0]
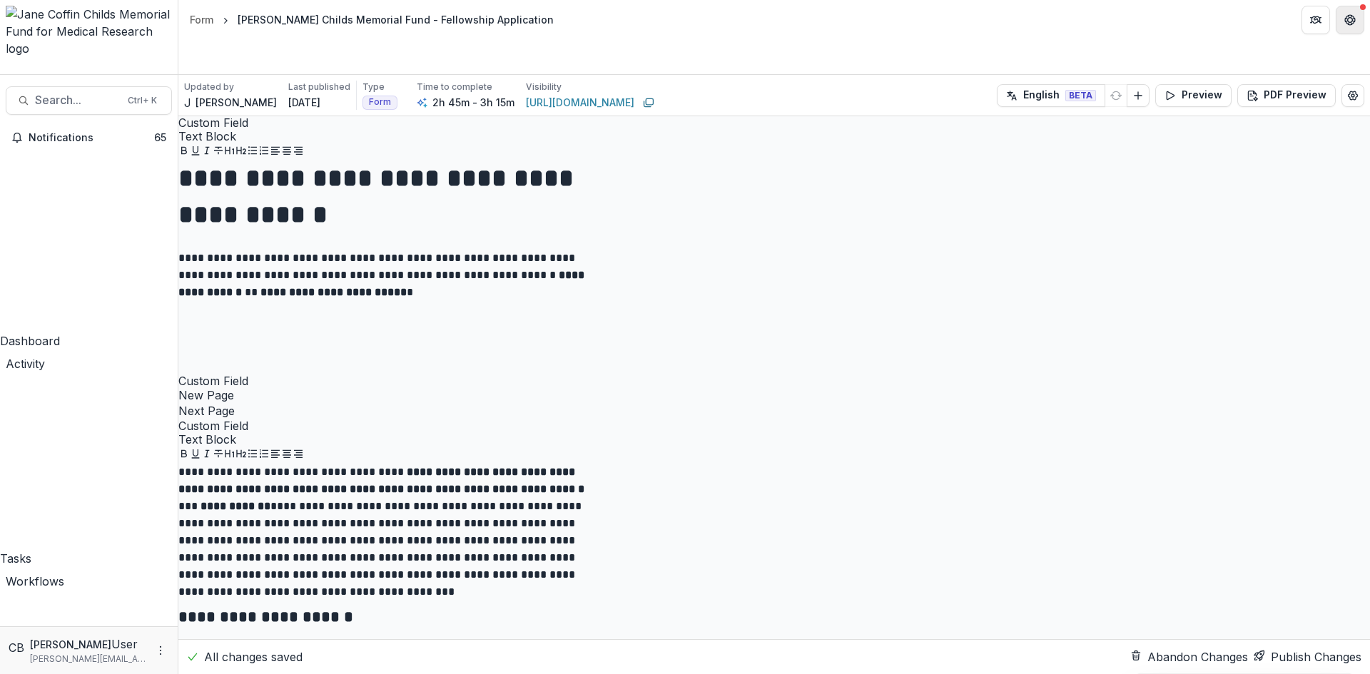
click at [1351, 24] on icon "Get Help" at bounding box center [1351, 23] width 4 height 3
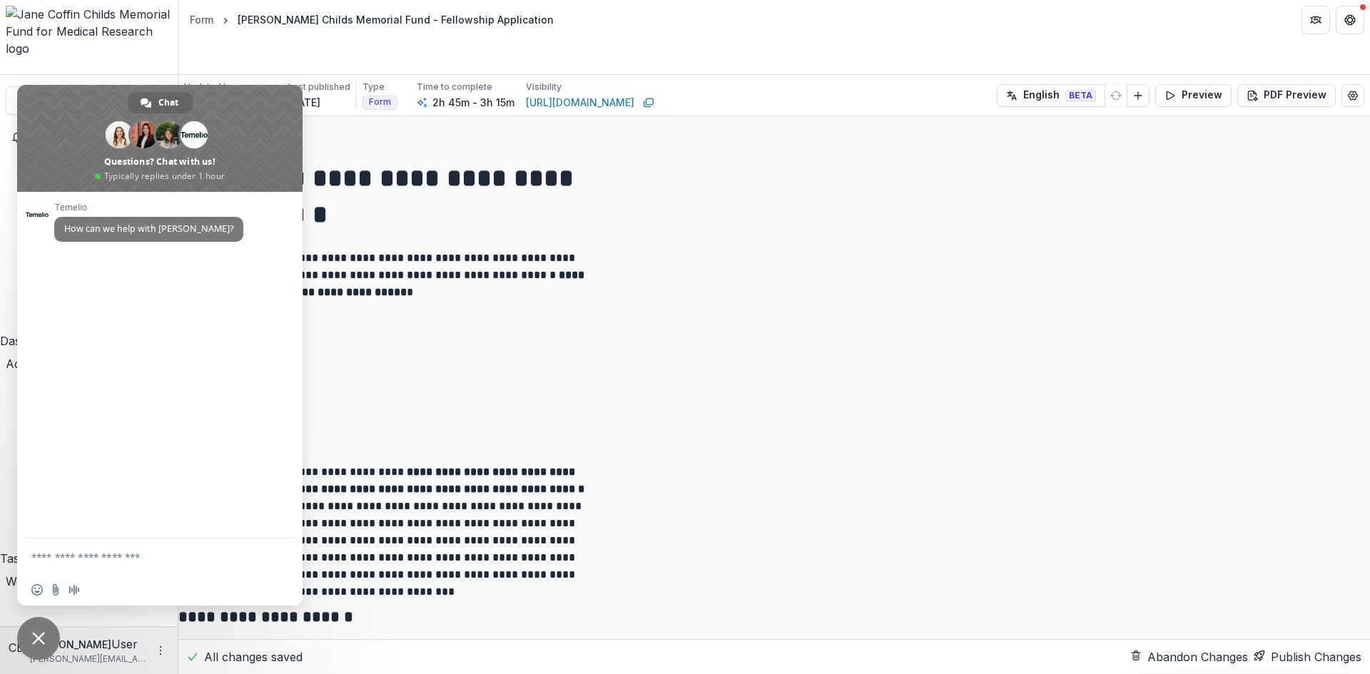
click at [29, 628] on span "Close chat" at bounding box center [38, 638] width 43 height 43
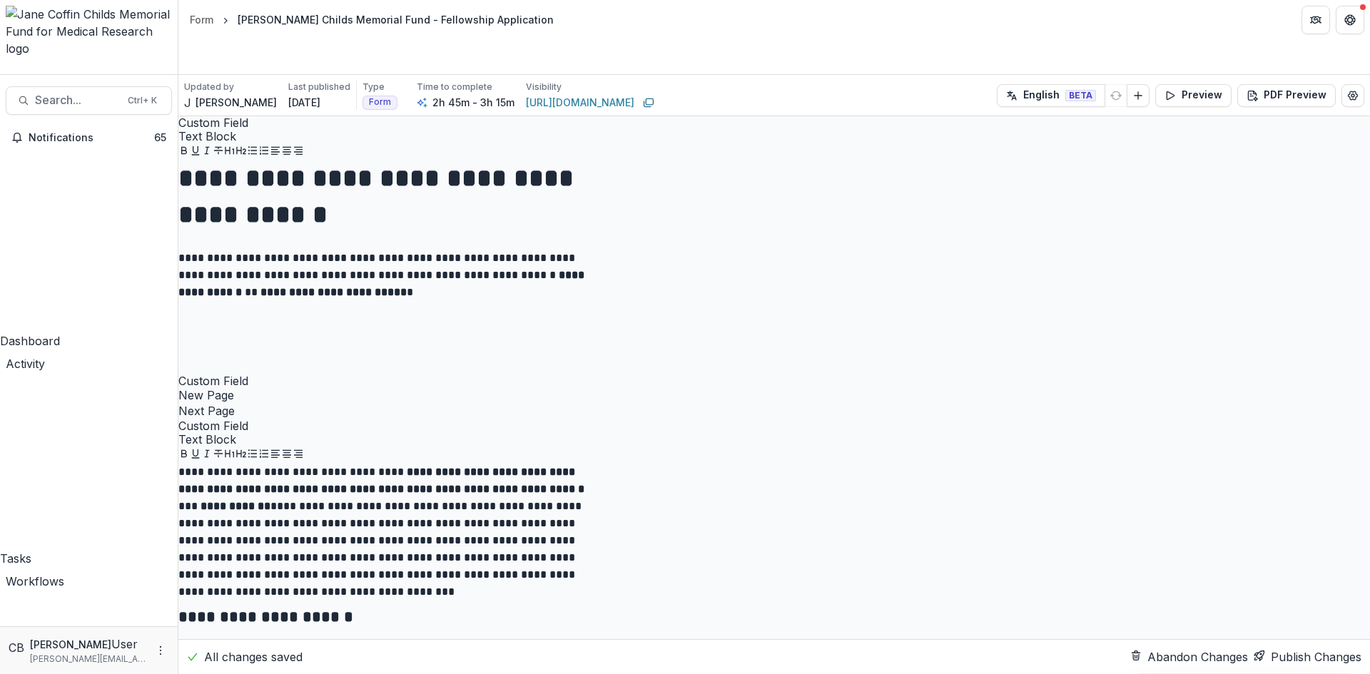
click at [103, 25] on img at bounding box center [89, 31] width 166 height 51
click at [15, 72] on polyline "Open entity switcher" at bounding box center [12, 73] width 5 height 3
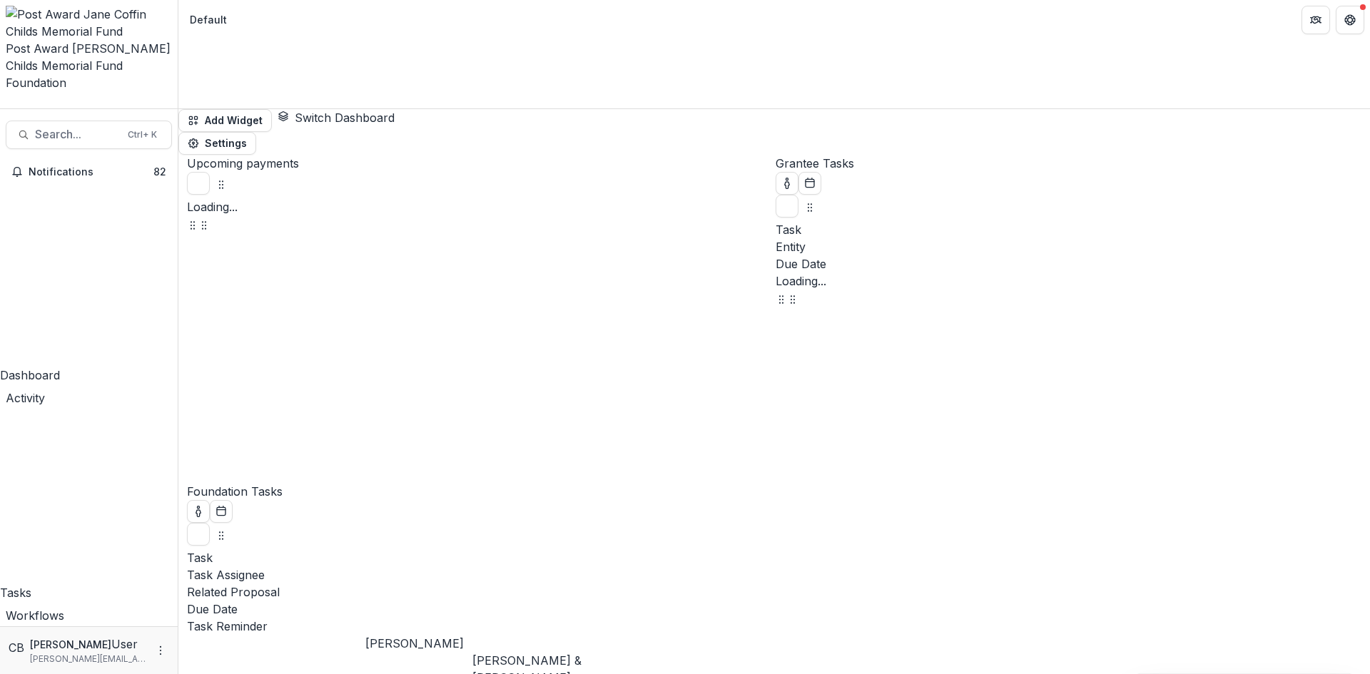
select select "******"
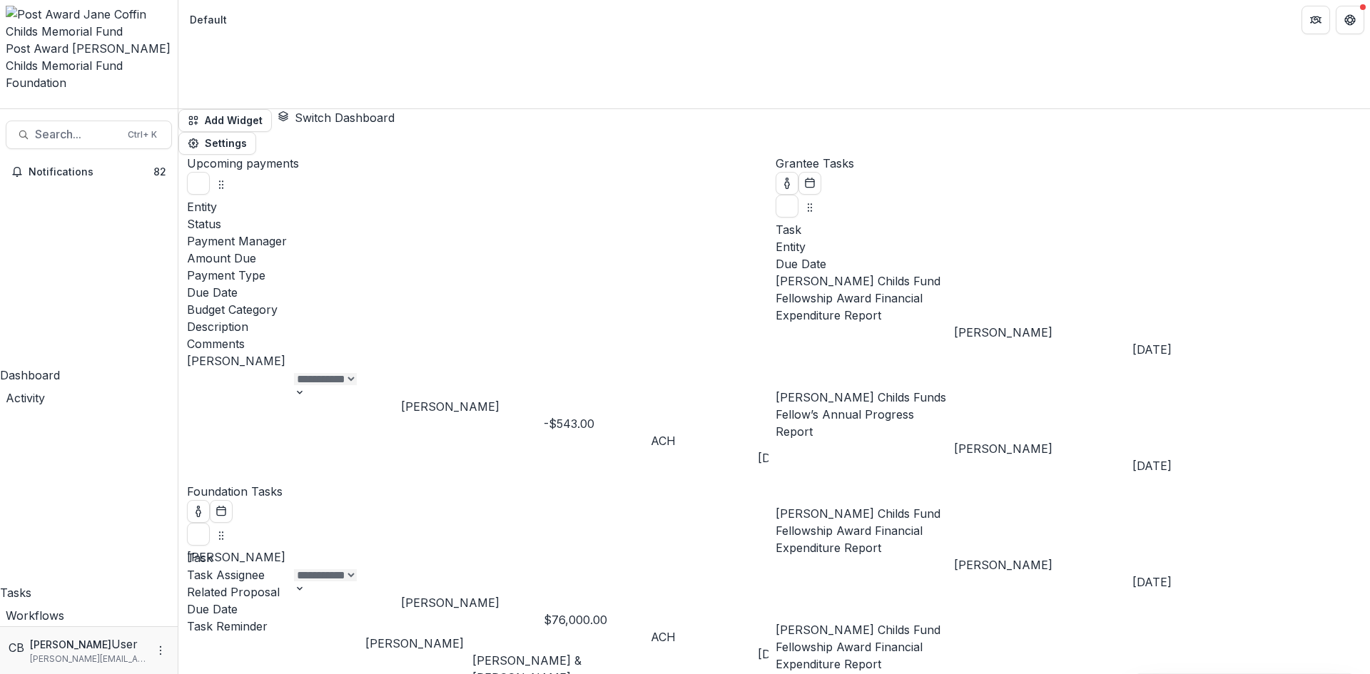
click at [87, 40] on div "Post Award [PERSON_NAME] Childs Memorial Fund" at bounding box center [89, 57] width 166 height 34
click at [6, 104] on icon "Open entity switcher" at bounding box center [6, 104] width 0 height 0
click at [404, 18] on header "Default" at bounding box center [774, 19] width 1192 height 39
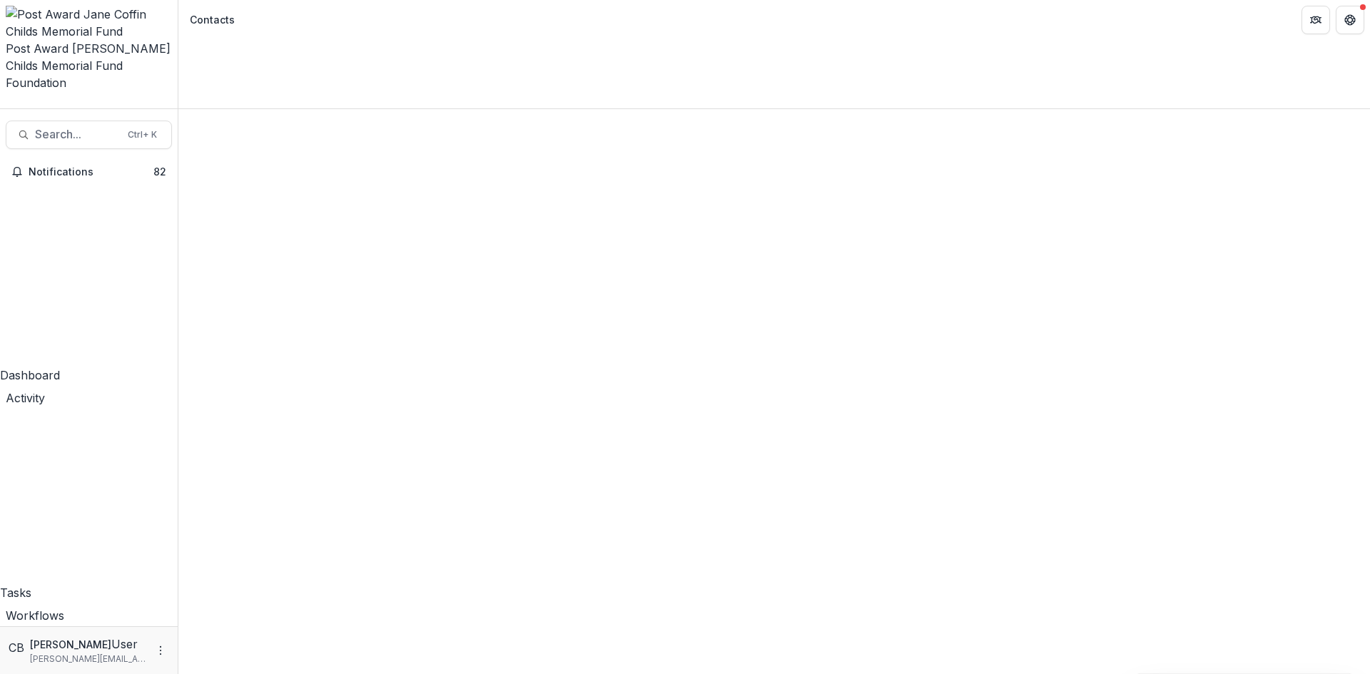
click at [268, 208] on input at bounding box center [272, 216] width 114 height 17
type input "*******"
click at [542, 36] on header "Contacts" at bounding box center [774, 19] width 1192 height 39
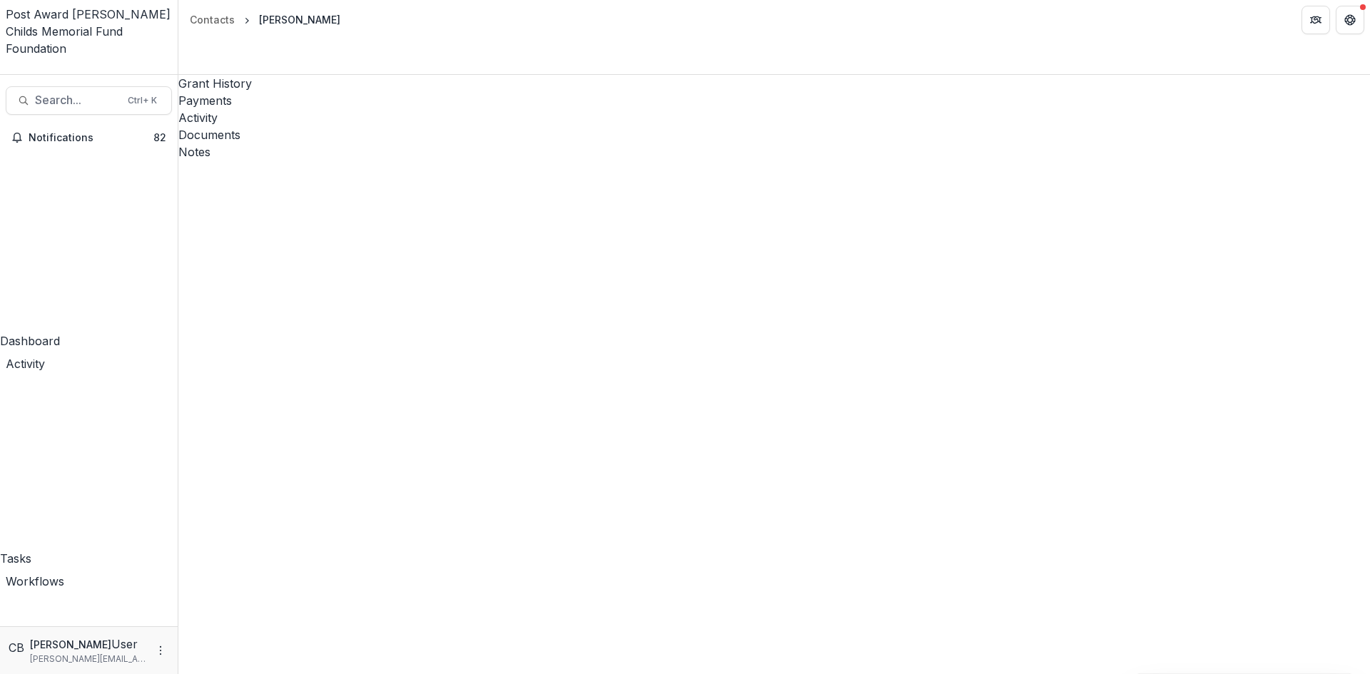
scroll to position [861, 0]
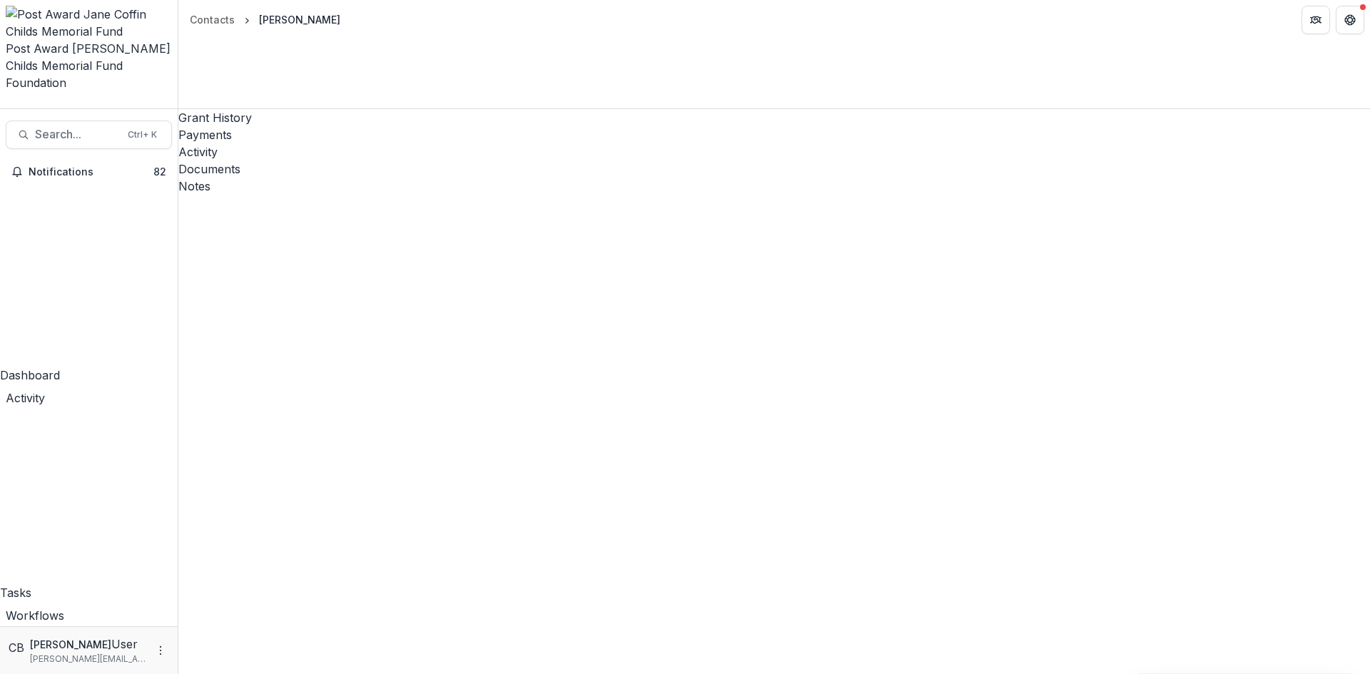
drag, startPoint x: 348, startPoint y: 658, endPoint x: 1309, endPoint y: 622, distance: 961.1
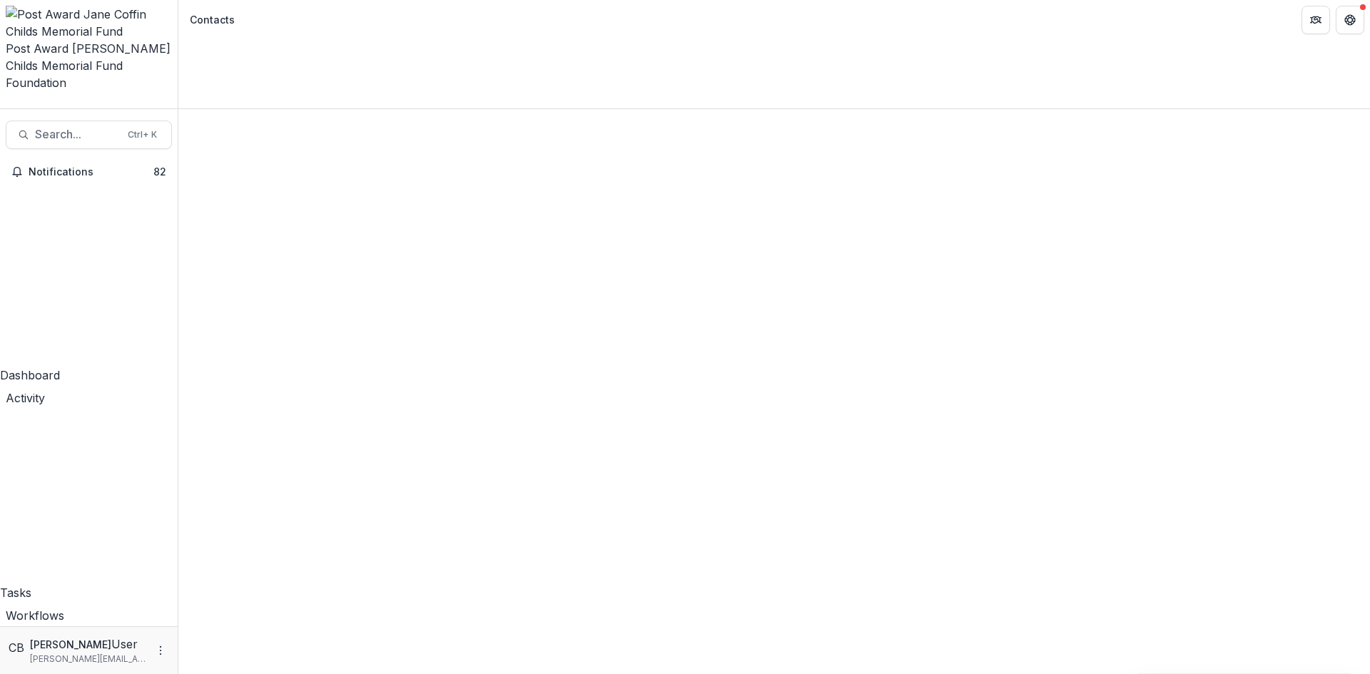
drag, startPoint x: 1187, startPoint y: 659, endPoint x: 178, endPoint y: 704, distance: 1009.2
